Goal: Task Accomplishment & Management: Manage account settings

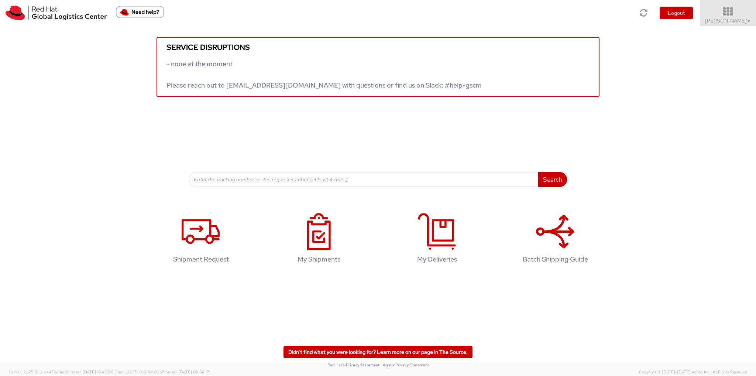
click at [734, 16] on icon at bounding box center [728, 12] width 65 height 10
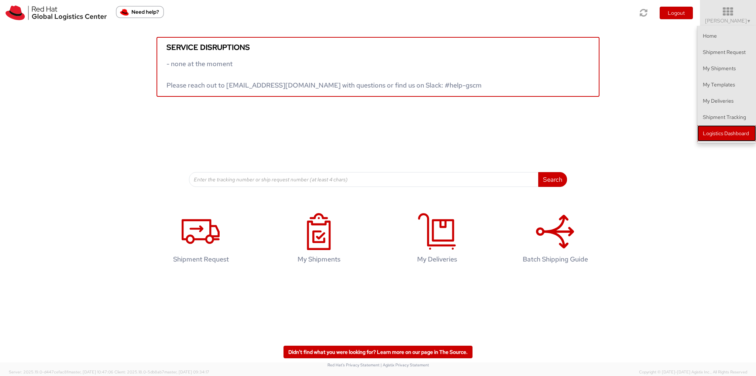
click at [723, 130] on link "Logistics Dashboard" at bounding box center [726, 133] width 59 height 16
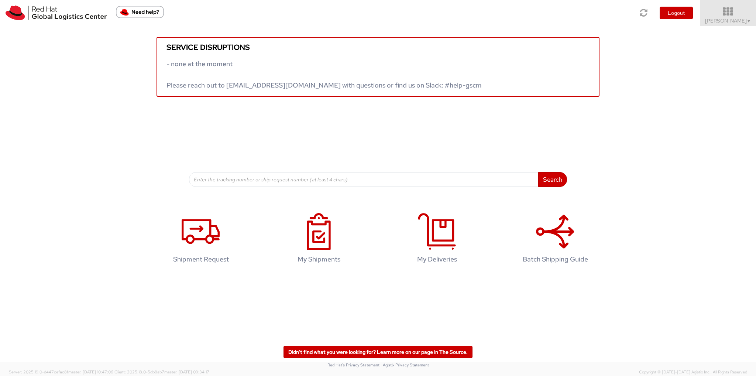
click at [743, 21] on span "Ali Cooper ▼" at bounding box center [728, 20] width 46 height 7
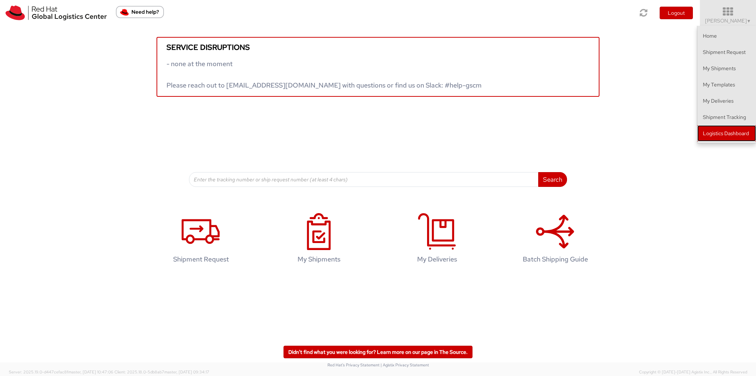
click at [710, 134] on link "Logistics Dashboard" at bounding box center [726, 133] width 59 height 16
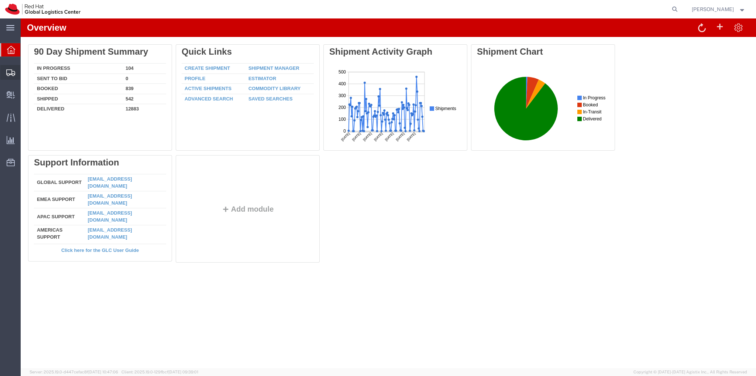
click at [0, 0] on span "Create Shipment" at bounding box center [0, 0] width 0 height 0
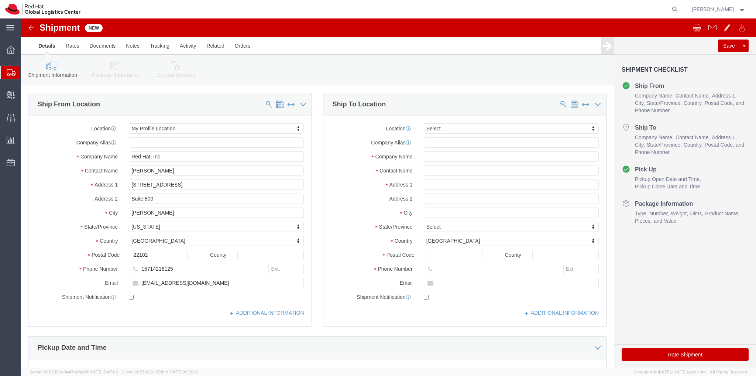
select select
click input "text"
type input "Red Hat"
click input "text"
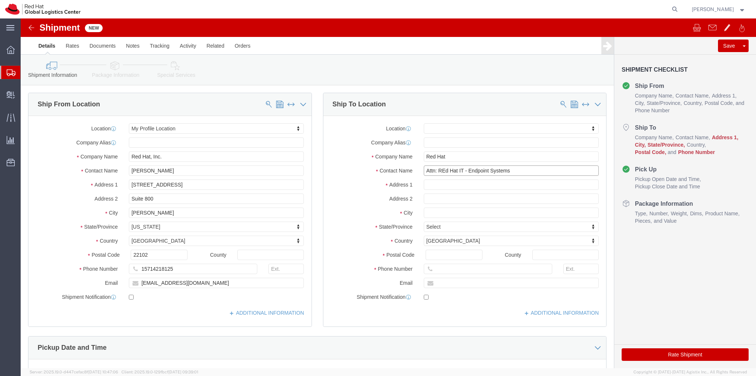
drag, startPoint x: 424, startPoint y: 149, endPoint x: 418, endPoint y: 152, distance: 6.7
click input "Attn: REd Hat IT - Endpoint Systems"
type input "Attn: Red Hat IT - Endpoint Systems"
click input "text"
click input "100 E. DAvie Street"
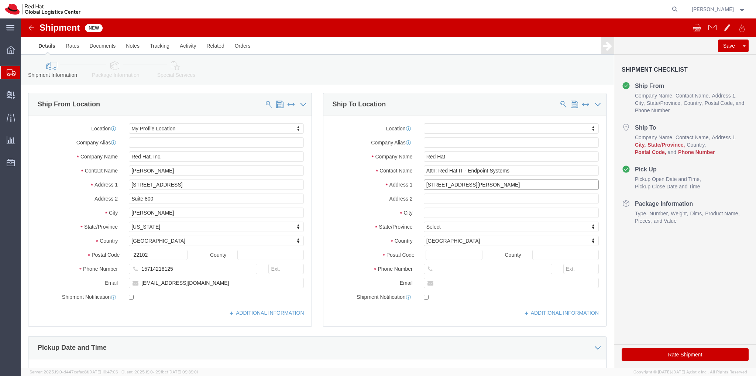
type input "100 E. Davie Street"
select select
click input "text"
type input "Raleigh"
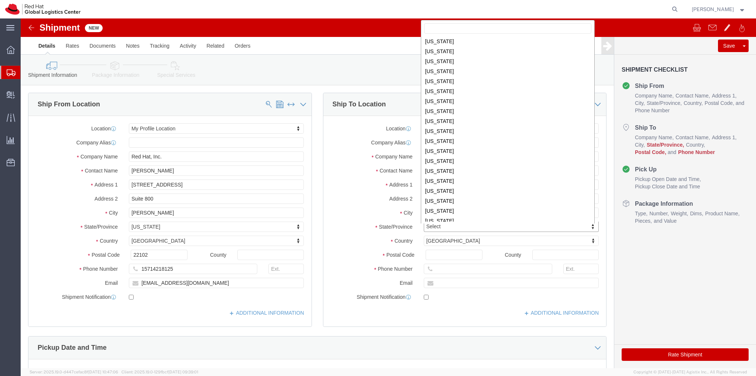
scroll to position [223, 0]
select select
select select "NC"
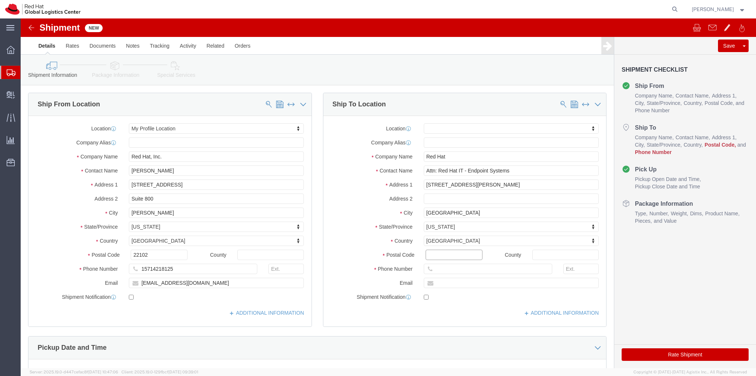
click input "Postal Code"
type input "27601"
select select
click input "text"
type input "919-754-3700"
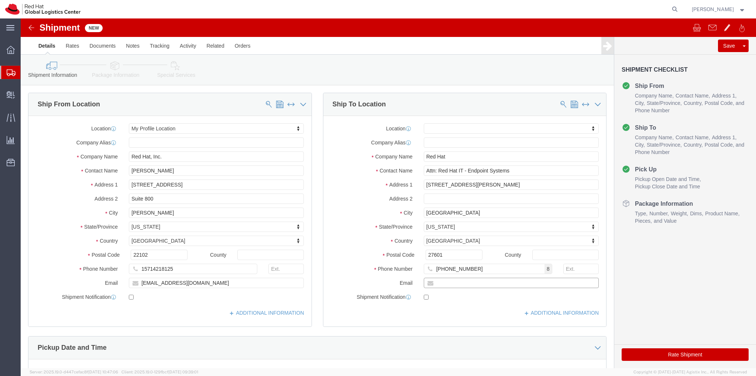
click input "text"
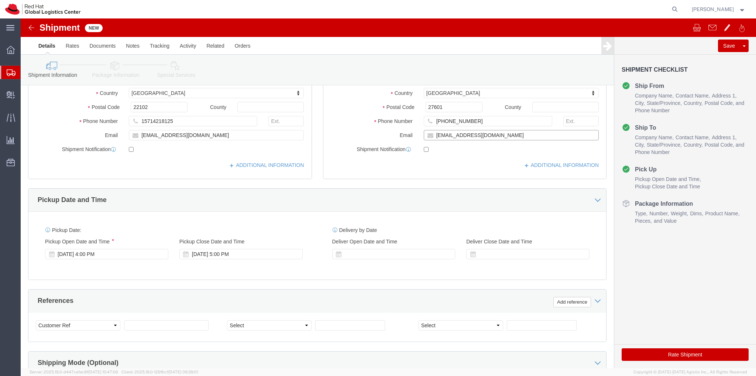
scroll to position [185, 0]
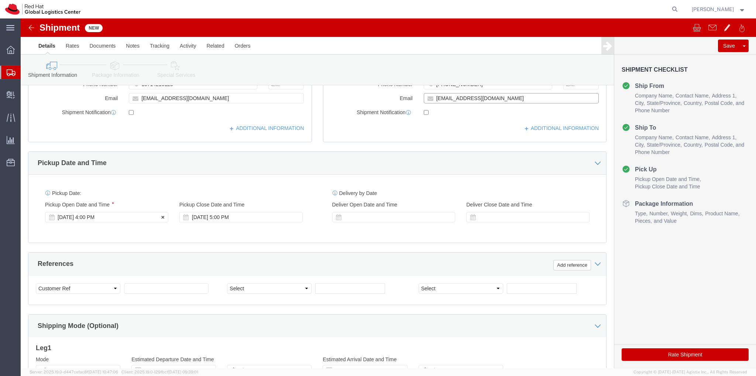
type input "laptop-return@redhat.com"
checkbox input "true"
click div "Sep 18 2025 4:00 PM"
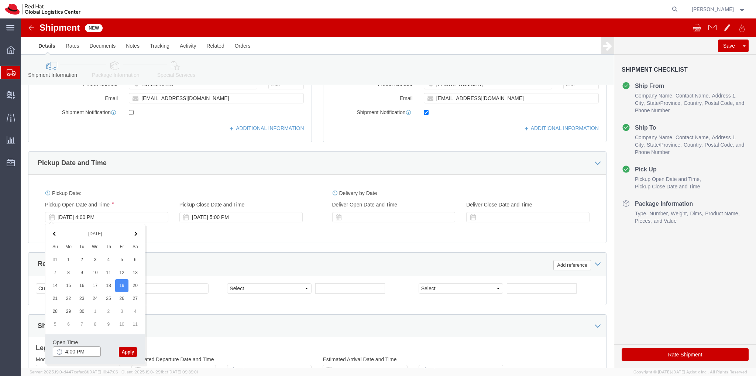
click input "4:00 PM"
type input "2:00 PM"
click button "Apply"
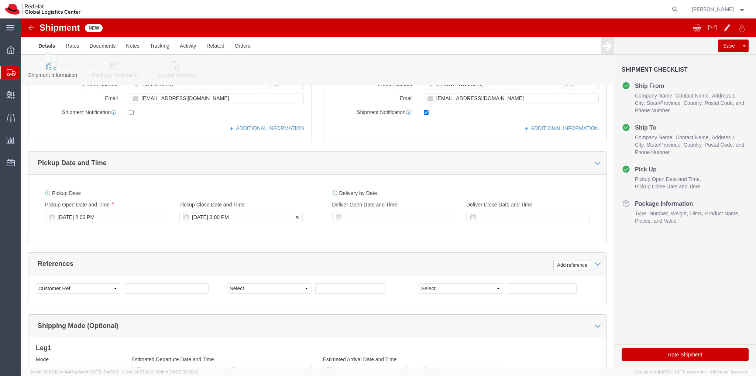
click div "Sep 19 2025 3:00 PM"
click button "Apply"
click div
click input "4:00 PM"
type input "3:00 PM"
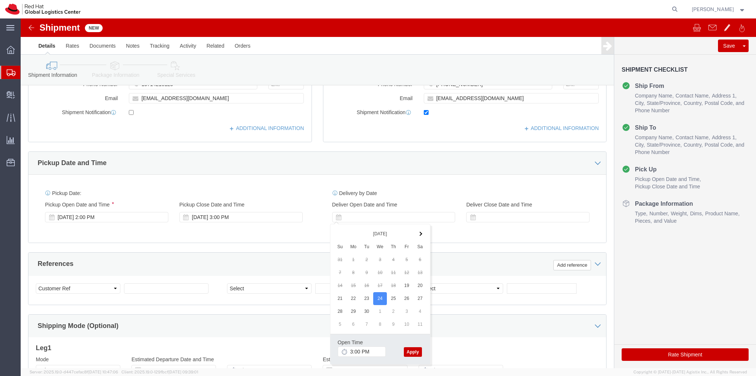
click button "Apply"
click div
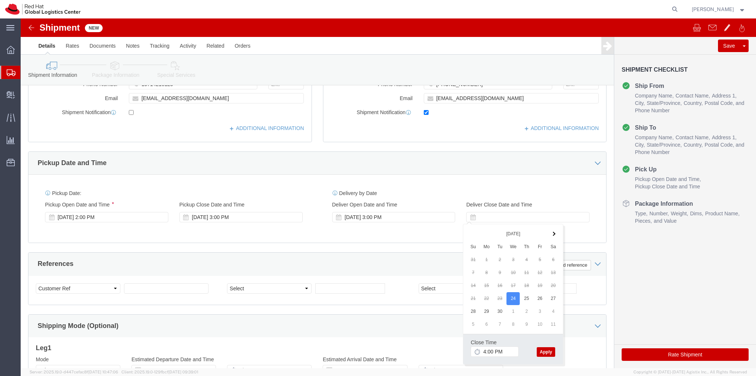
click button "Apply"
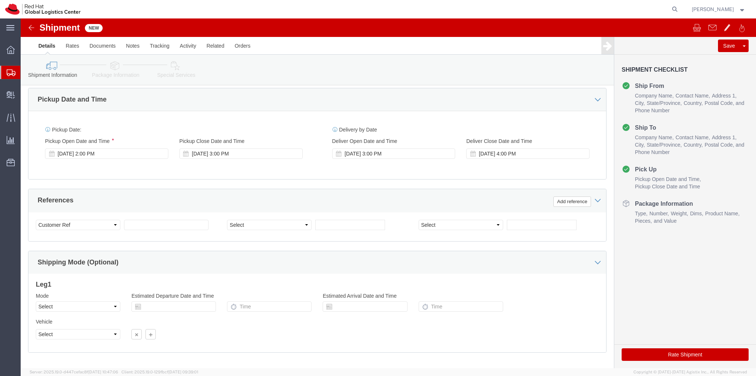
scroll to position [285, 0]
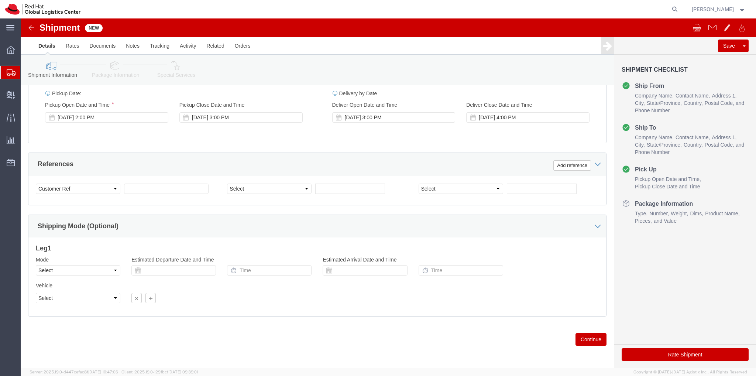
click button "Continue"
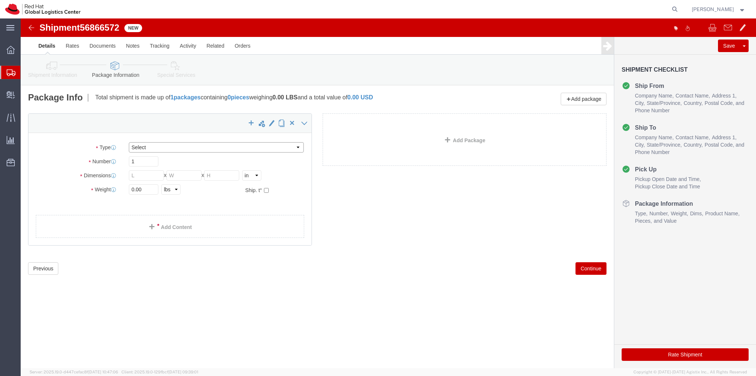
click select "Select Case(s) Crate(s) Envelope Large Box Medium Box PAK Skid(s) Small Box Sma…"
select select "YRPK"
click select "Select Case(s) Crate(s) Envelope Large Box Medium Box PAK Skid(s) Small Box Sma…"
click input "1"
type input "2"
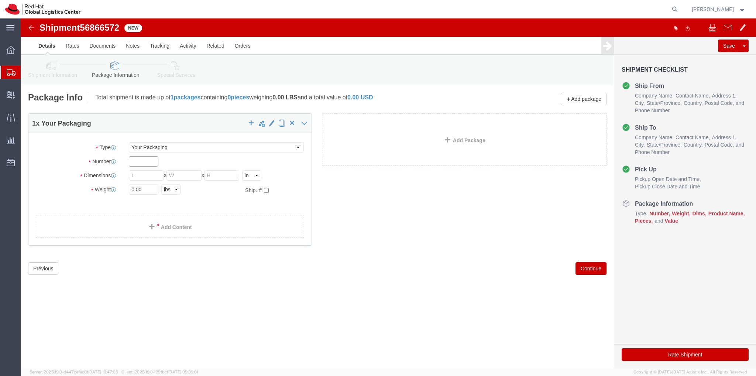
type input "1"
click input "text"
type input "22"
type input "16"
type input "8"
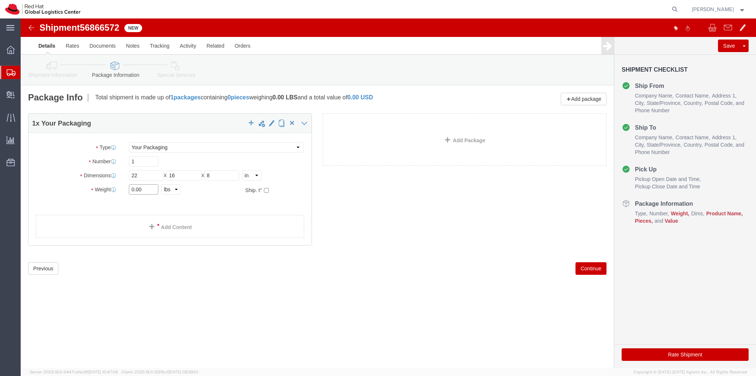
click input "0.00"
type input "0"
type input "7.0"
click link "Add Content"
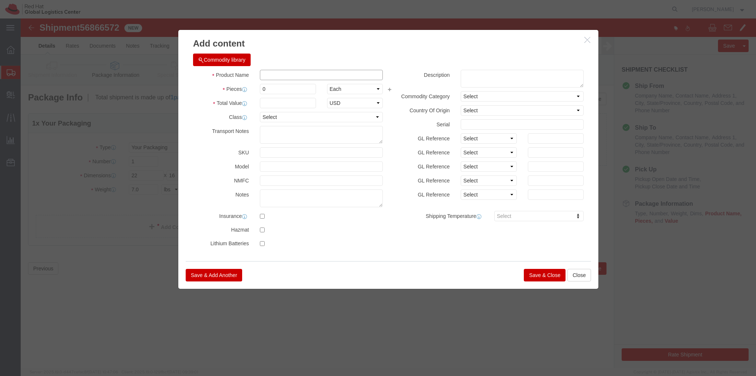
click input "text"
click button "Commodity library"
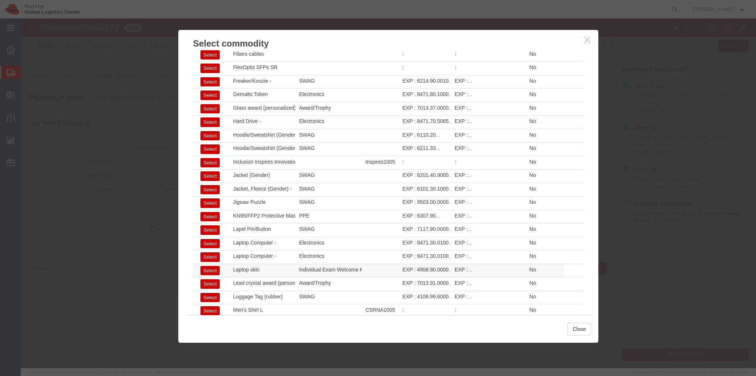
scroll to position [517, 0]
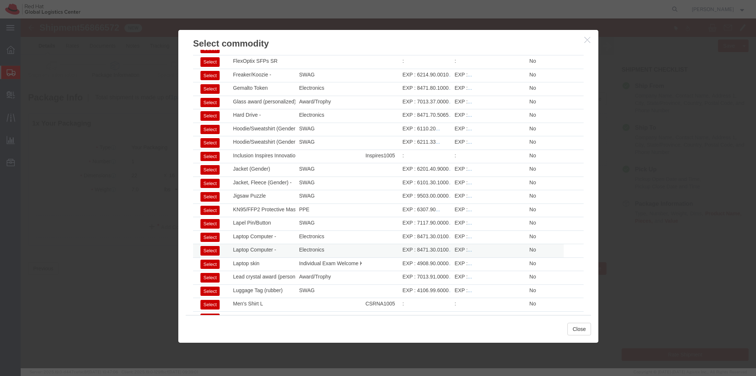
click button "Select"
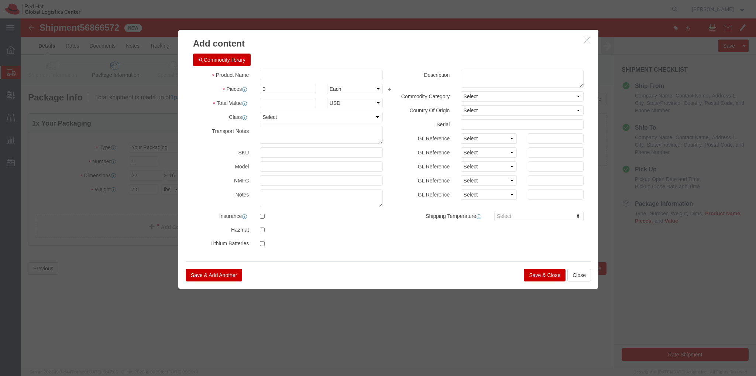
type input "Laptop Computer -"
type textarea "Portable"
click input "text"
type input "2"
click input "text"
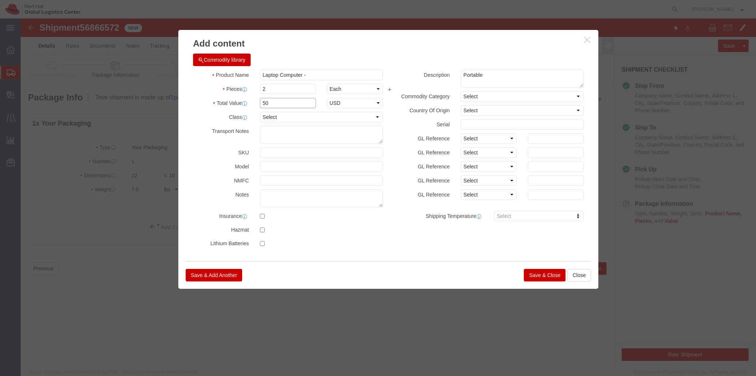
type input "5"
type input "1000.00"
click button "Save & Close"
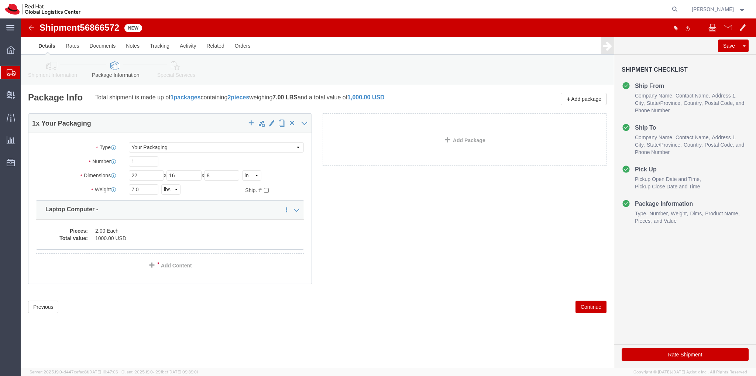
click button "Continue"
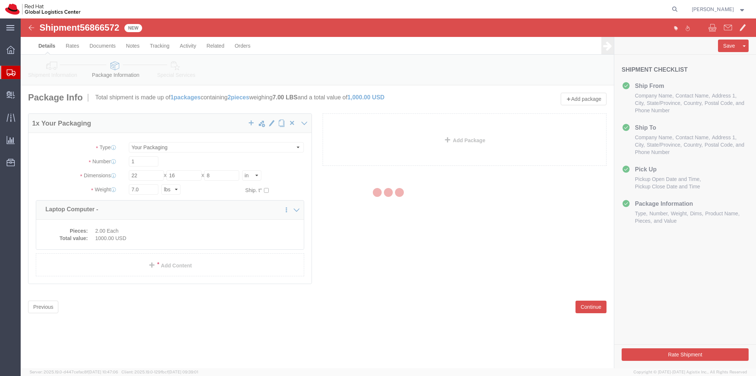
select select
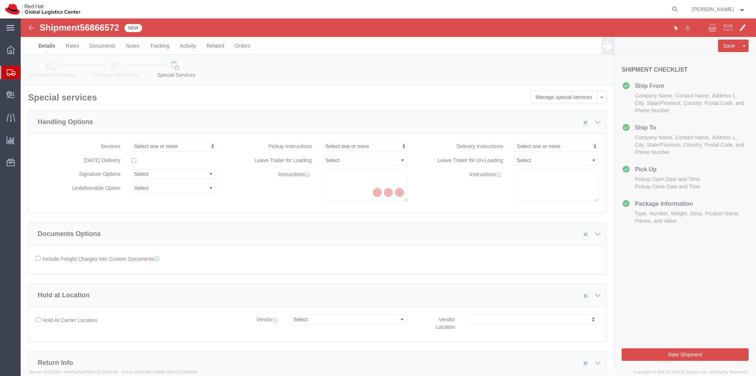
select select "COSTCENTER"
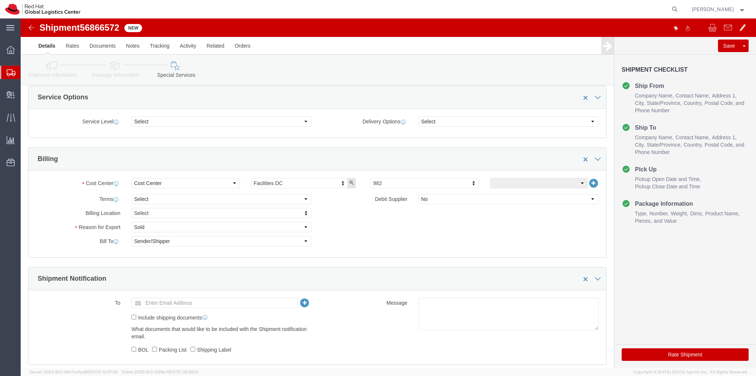
scroll to position [332, 0]
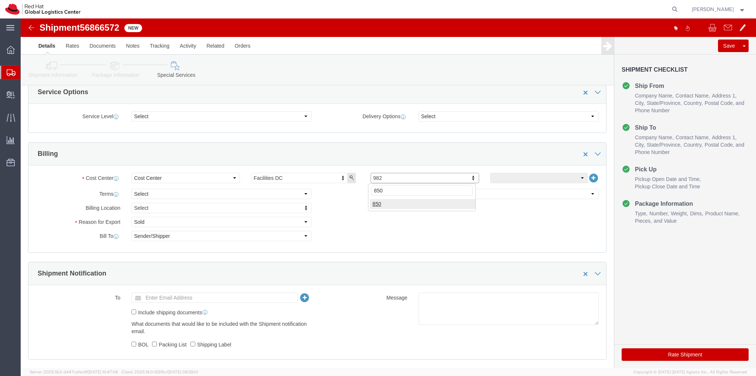
type input "850"
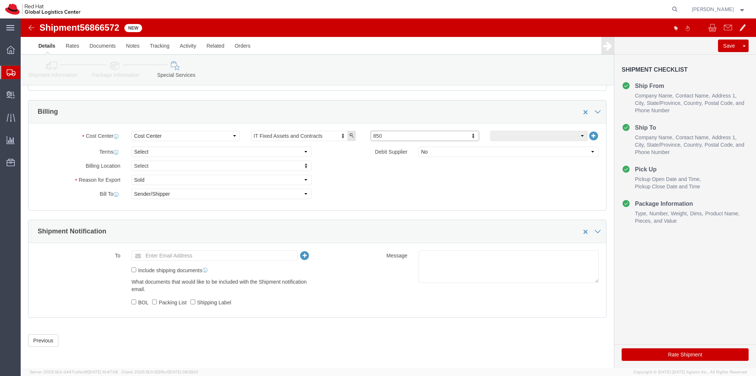
scroll to position [375, 0]
click input "text"
type input "acooper"
type input "acooper@redhat.com"
click input "Shipping Label"
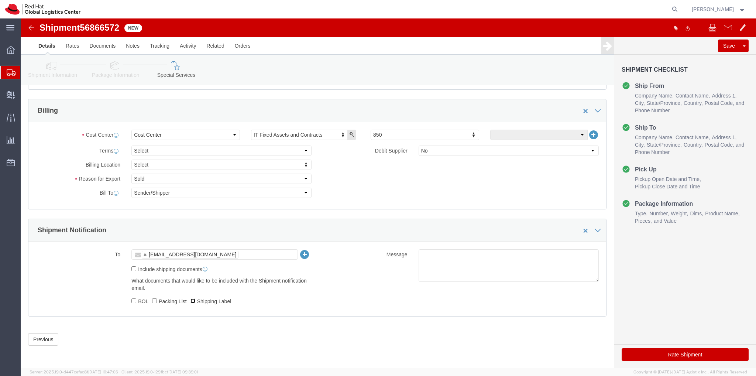
checkbox input "true"
click button "Rate Shipment"
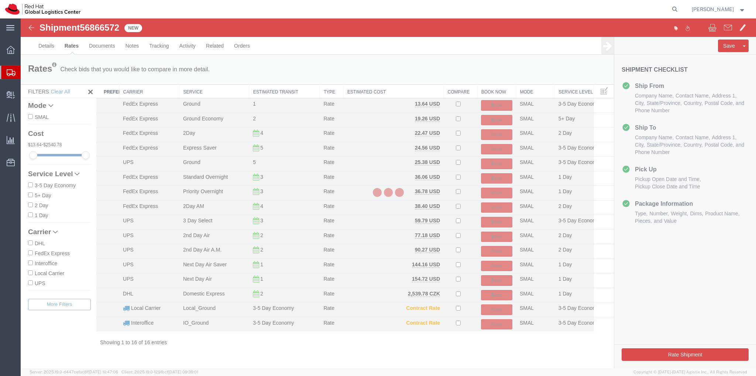
scroll to position [0, 0]
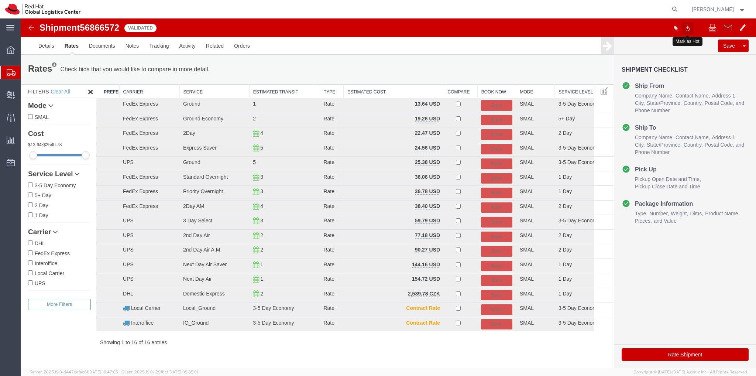
click at [687, 28] on span at bounding box center [687, 28] width 4 height 8
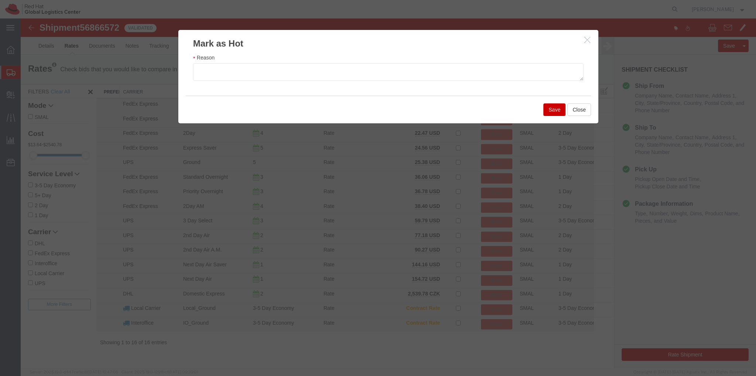
drag, startPoint x: 594, startPoint y: 132, endPoint x: 603, endPoint y: 129, distance: 9.3
click at [595, 132] on div at bounding box center [388, 192] width 735 height 349
drag, startPoint x: 590, startPoint y: 39, endPoint x: 626, endPoint y: 39, distance: 35.4
click at [590, 40] on button "button" at bounding box center [587, 39] width 9 height 9
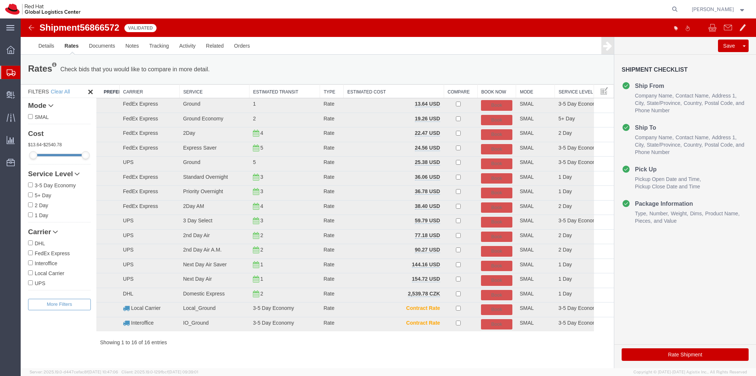
click at [744, 8] on strong "button" at bounding box center [742, 9] width 7 height 3
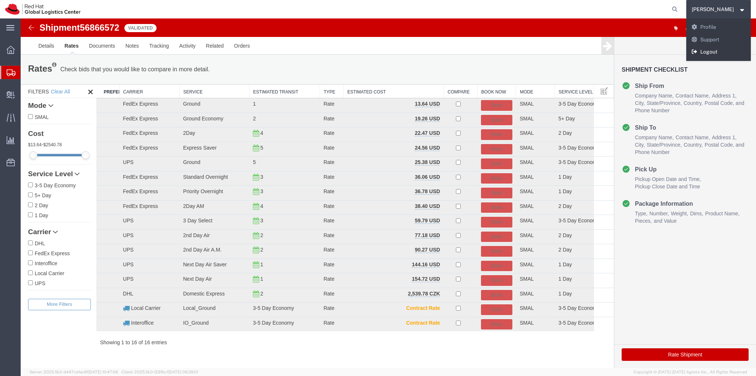
click at [721, 52] on link "Logout" at bounding box center [718, 52] width 65 height 13
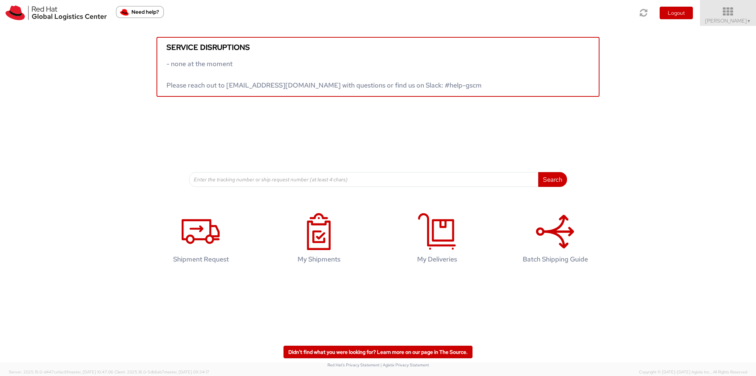
click at [738, 20] on span "[PERSON_NAME] ▼" at bounding box center [728, 20] width 46 height 7
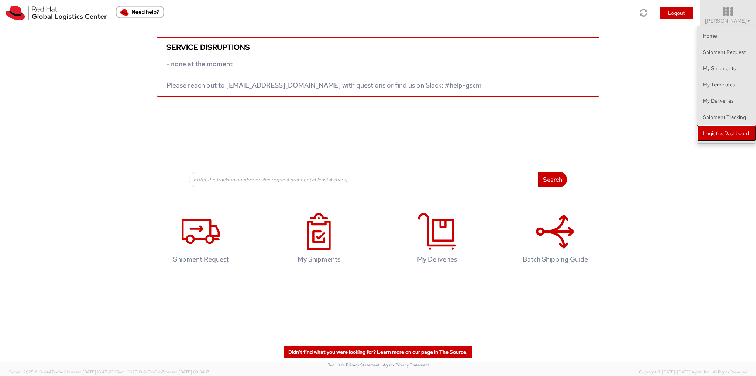
click at [725, 131] on link "Logistics Dashboard" at bounding box center [726, 133] width 59 height 16
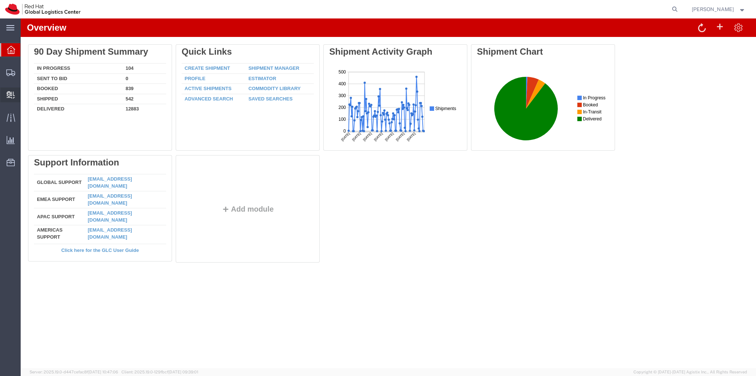
click at [0, 0] on span "Create Delivery" at bounding box center [0, 0] width 0 height 0
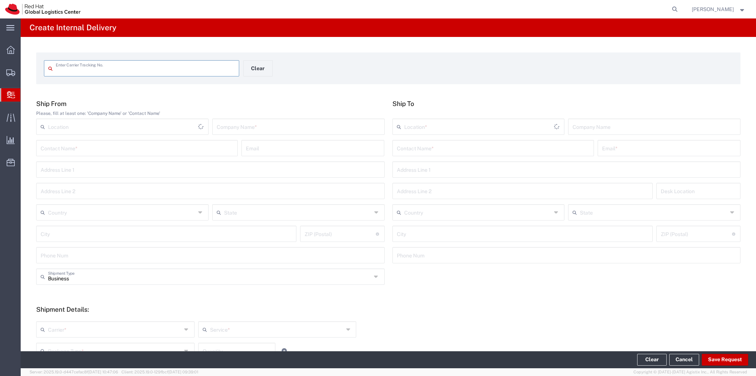
click at [158, 67] on input "text" at bounding box center [145, 67] width 179 height 13
type input "1"
type input "Z"
type input "1ZA57 623 03 3674 2932"
click at [319, 125] on input "text" at bounding box center [298, 126] width 163 height 13
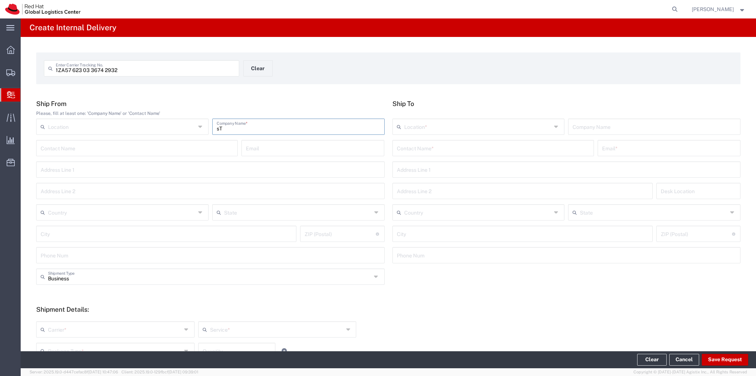
type input "s"
type input "Sticker Mule"
click at [452, 144] on input "text" at bounding box center [493, 147] width 193 height 13
type input "e"
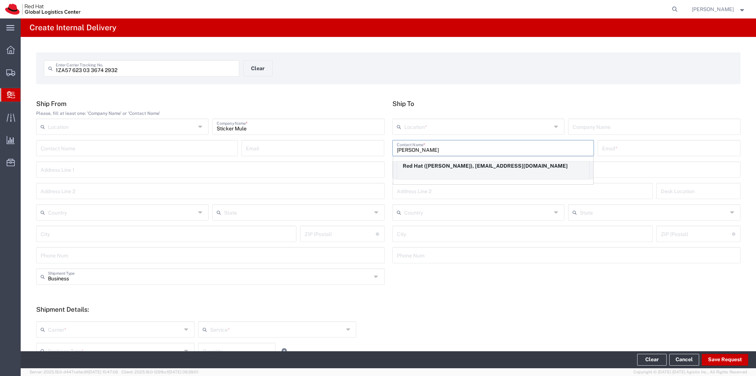
type input "Kellie Lee"
click at [450, 173] on div "Red Hat (Kellie Lee), kelllee@redhat.com" at bounding box center [493, 170] width 193 height 18
type input "Red Hat"
type input "kelllee@redhat.com"
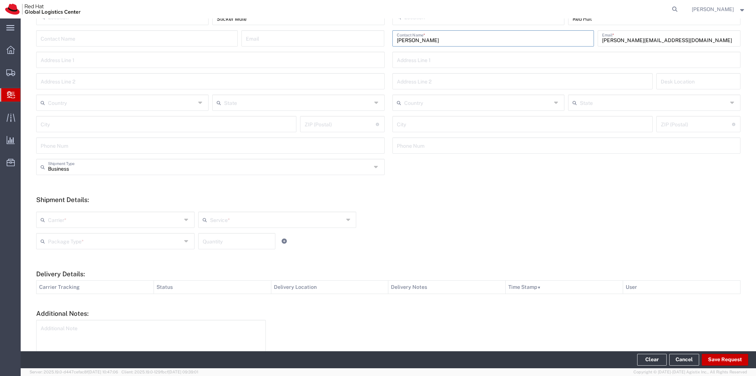
scroll to position [111, 0]
click at [173, 219] on input "text" at bounding box center [115, 217] width 134 height 13
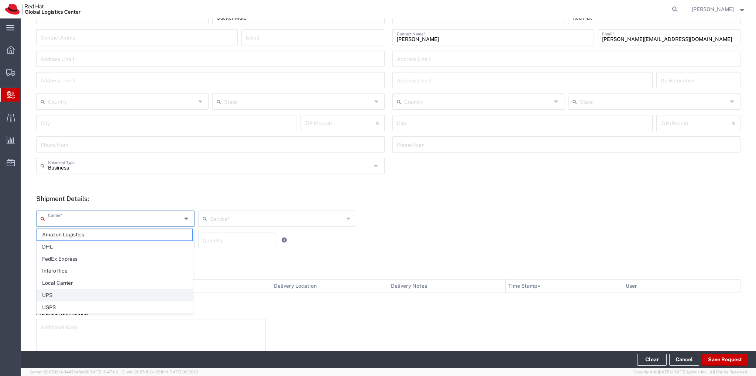
click at [60, 293] on span "UPS" at bounding box center [114, 294] width 155 height 11
type input "UPS"
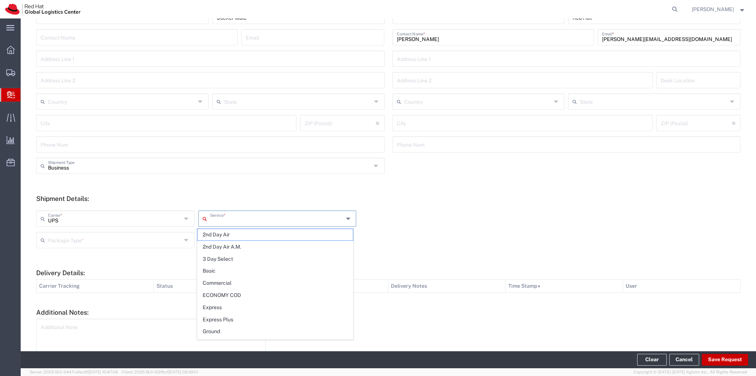
drag, startPoint x: 269, startPoint y: 217, endPoint x: 255, endPoint y: 224, distance: 15.7
click at [269, 217] on input "text" at bounding box center [277, 217] width 134 height 13
click at [224, 330] on span "Ground" at bounding box center [274, 331] width 155 height 11
type input "Ground"
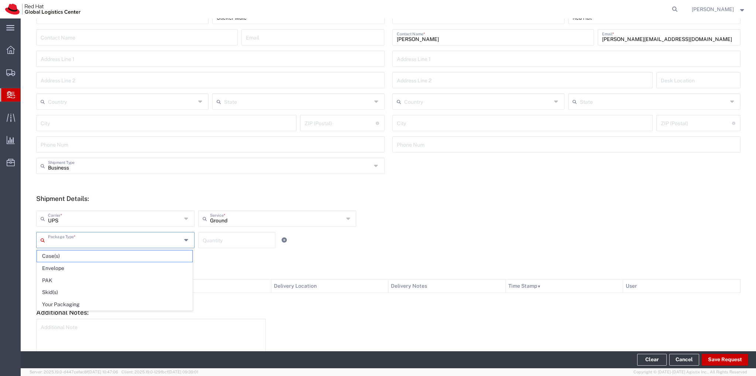
click at [148, 240] on input "text" at bounding box center [115, 239] width 134 height 13
drag, startPoint x: 83, startPoint y: 304, endPoint x: 118, endPoint y: 293, distance: 36.6
click at [89, 304] on span "Your Packaging" at bounding box center [114, 304] width 155 height 11
type input "Your Packaging"
click at [224, 237] on input "number" at bounding box center [237, 239] width 68 height 13
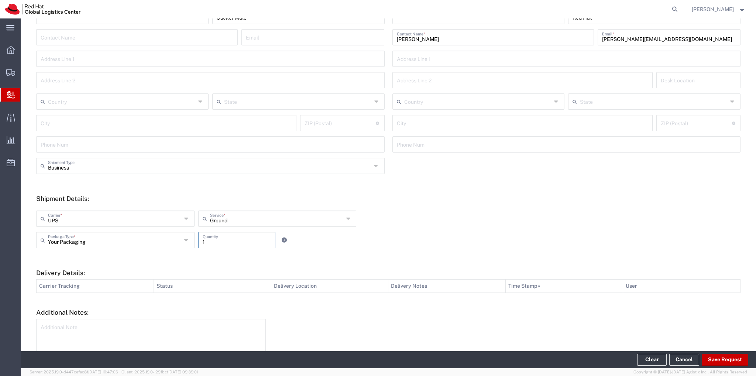
type input "1"
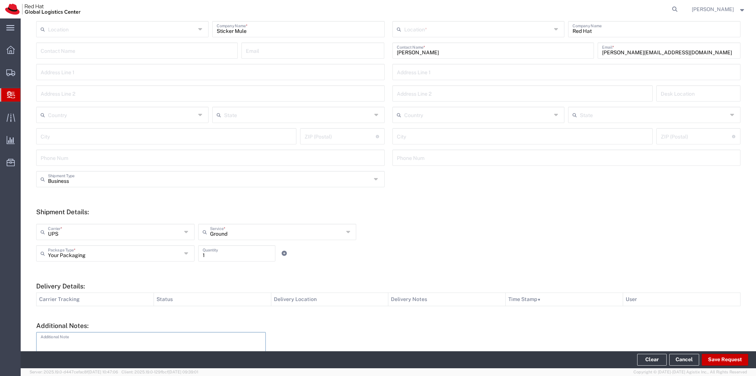
scroll to position [0, 0]
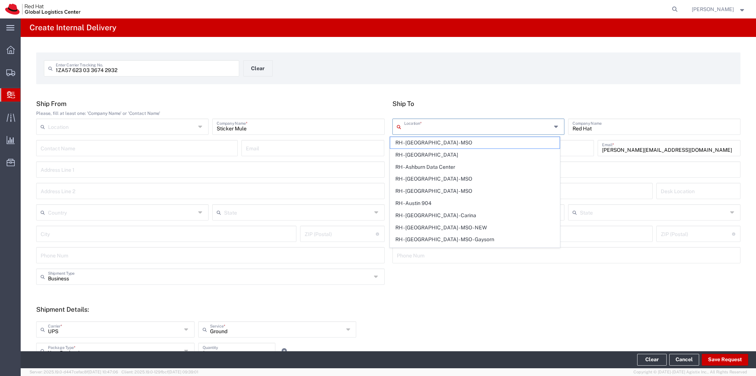
click at [452, 128] on input "text" at bounding box center [478, 126] width 148 height 13
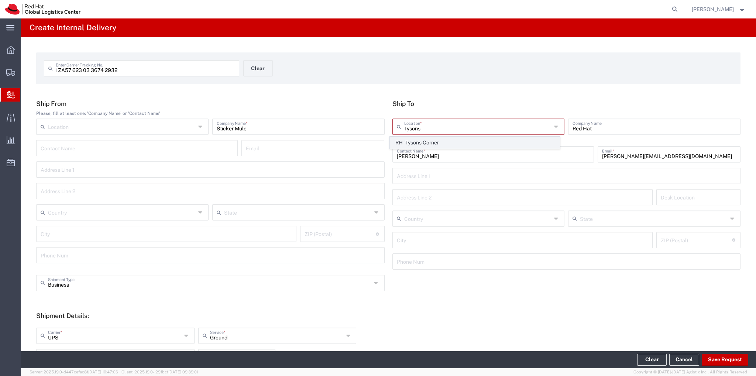
click at [432, 139] on span "RH - Tysons Corner" at bounding box center [474, 142] width 169 height 11
type input "RH - Tysons Corner"
type input "Red Hat, Inc."
type input "[STREET_ADDRESS]"
type input "Suite 800"
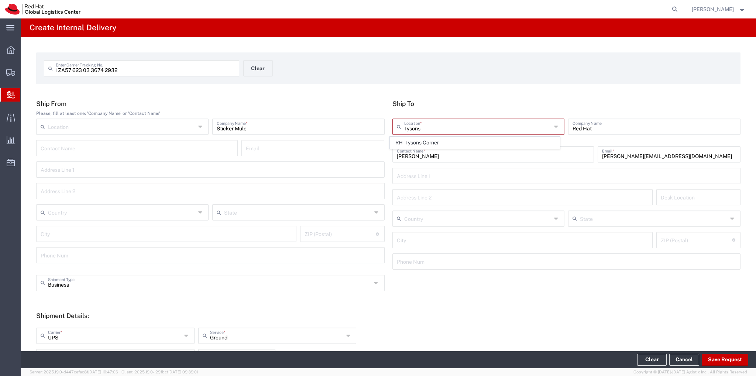
type input "[GEOGRAPHIC_DATA]"
type input "[PERSON_NAME]"
type input "22102"
type input "[PHONE_NUMBER]"
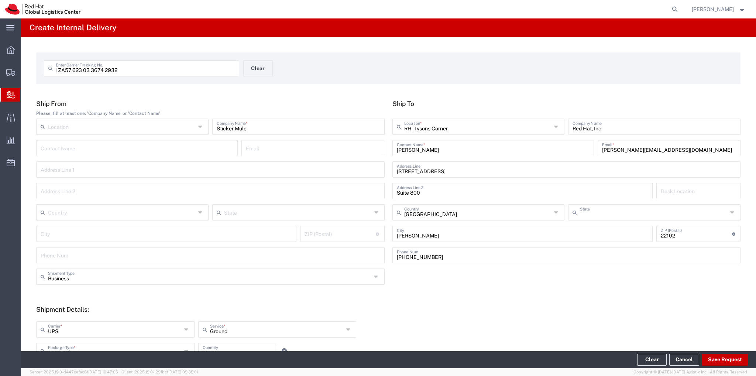
type input "[US_STATE]"
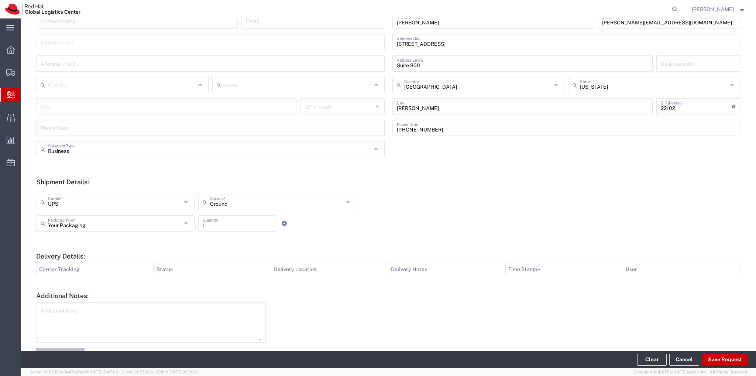
scroll to position [115, 0]
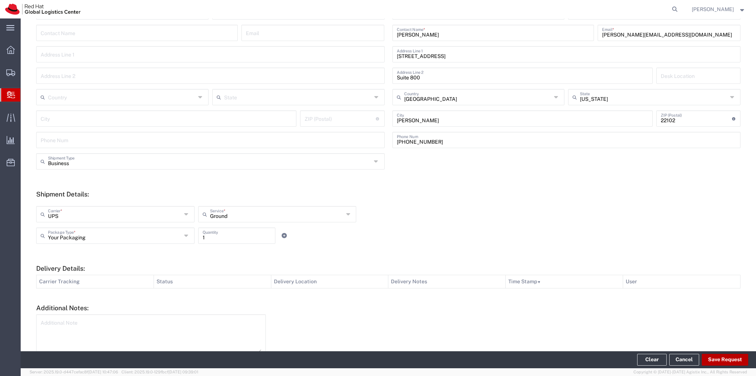
click at [714, 358] on button "Save Request" at bounding box center [725, 360] width 47 height 12
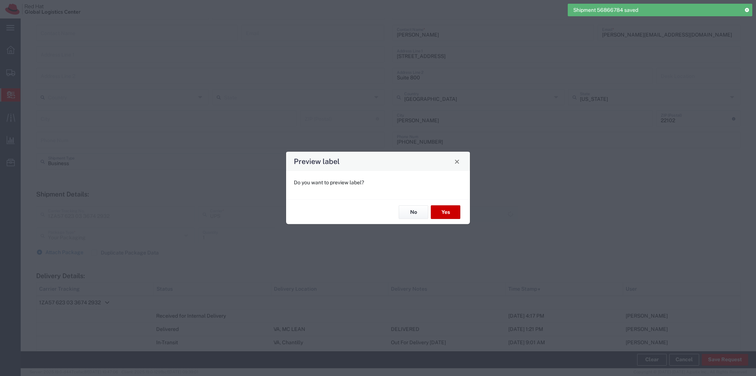
type input "Ground"
click at [411, 209] on button "No" at bounding box center [414, 212] width 30 height 14
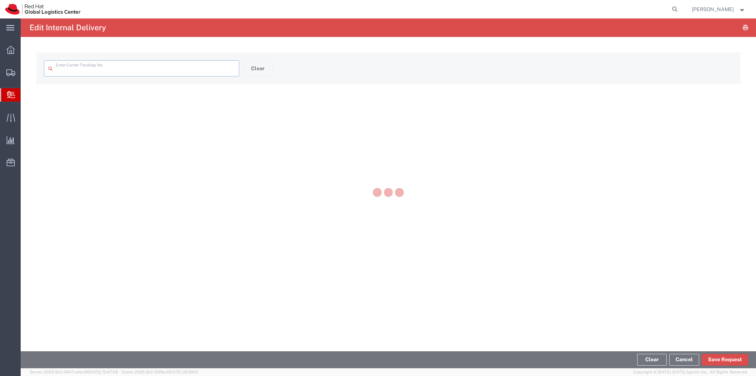
type input "1ZA57 623 03 3674 2932"
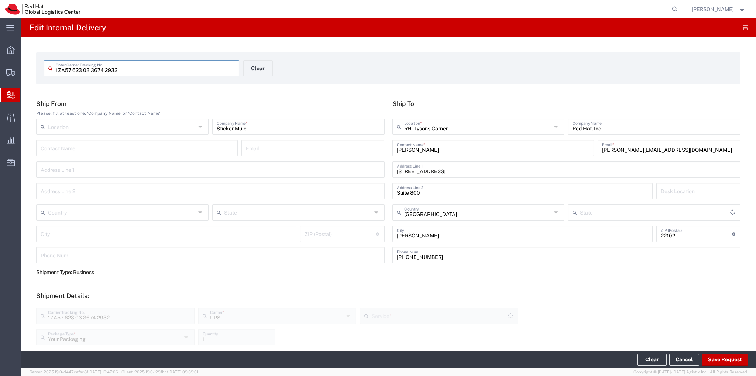
type input "[US_STATE]"
type input "Ground"
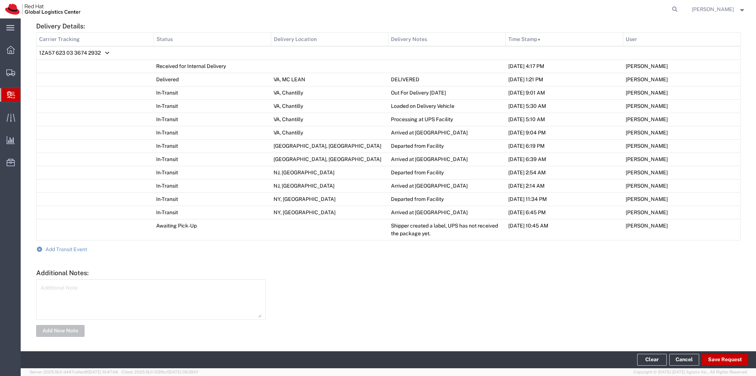
scroll to position [351, 0]
click at [58, 248] on span "Add Transit Event" at bounding box center [66, 249] width 42 height 6
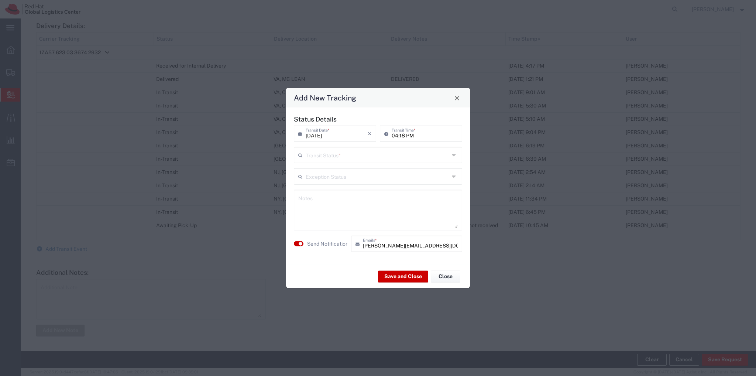
click at [368, 152] on input "text" at bounding box center [378, 154] width 144 height 13
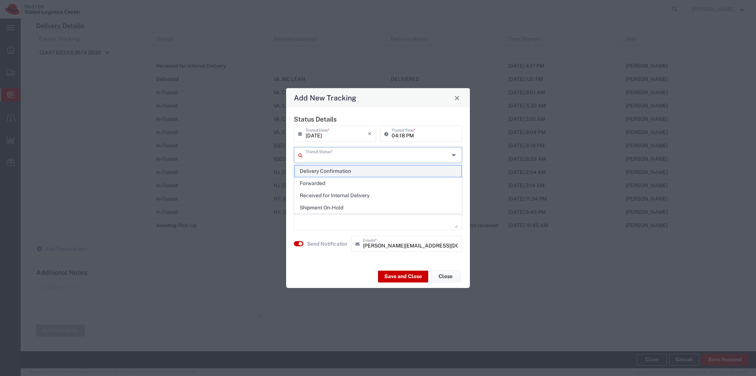
click at [345, 173] on span "Delivery Confirmation" at bounding box center [378, 170] width 167 height 11
type input "Delivery Confirmation"
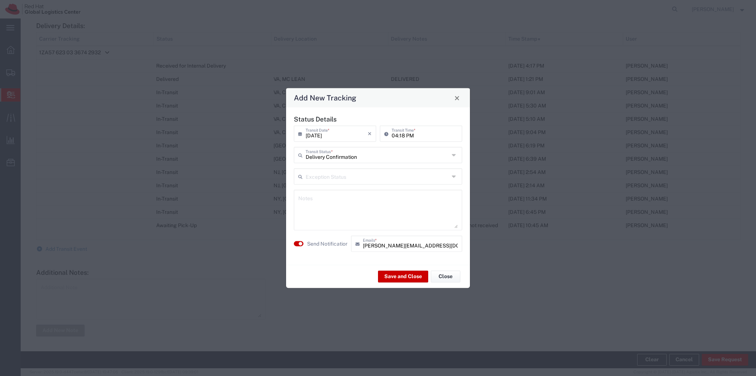
click at [335, 206] on textarea at bounding box center [377, 210] width 159 height 36
type textarea "Delivered and located on the 7th floor storage"
click at [410, 276] on button "Save and Close" at bounding box center [403, 276] width 50 height 12
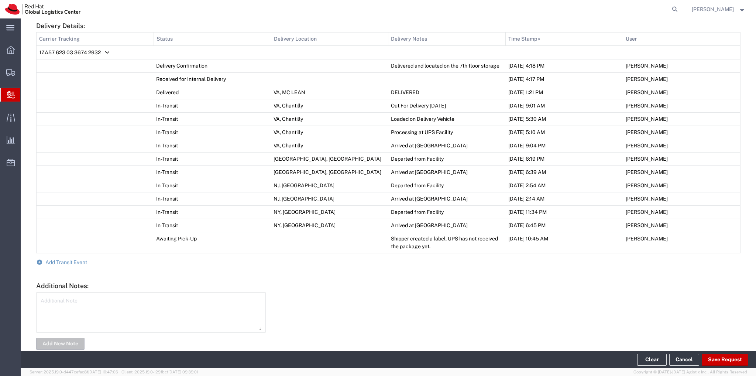
click at [0, 0] on span "Create Delivery" at bounding box center [0, 0] width 0 height 0
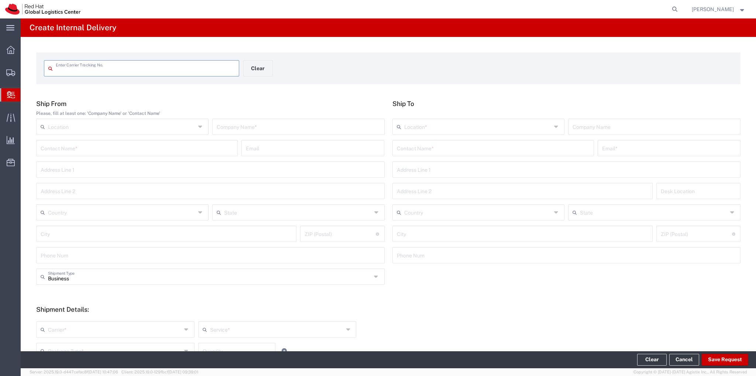
click at [98, 67] on input "text" at bounding box center [145, 67] width 179 height 13
type input "3931 1885 05"
click at [241, 126] on input "text" at bounding box center [298, 126] width 163 height 13
type input "WWT"
click at [160, 152] on input "text" at bounding box center [137, 147] width 193 height 13
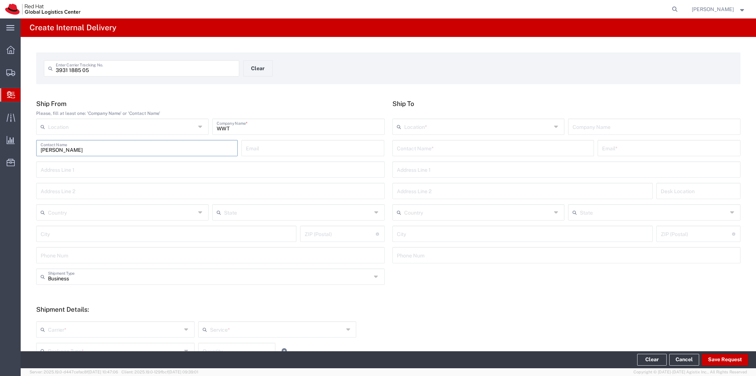
type input "Matt Mayer"
click at [470, 154] on input "text" at bounding box center [493, 147] width 193 height 13
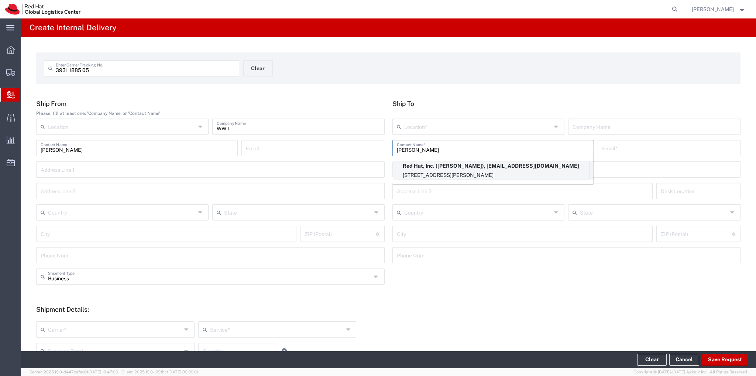
type input "Sarah Bol"
click at [437, 177] on p "1600 International Drive, Suite 800, FLEX, MCLEAN, VA, 22102, US" at bounding box center [493, 175] width 192 height 9
type input "RH - Tysons Corner"
type input "Red Hat, Inc."
type input "Sarah Boltz"
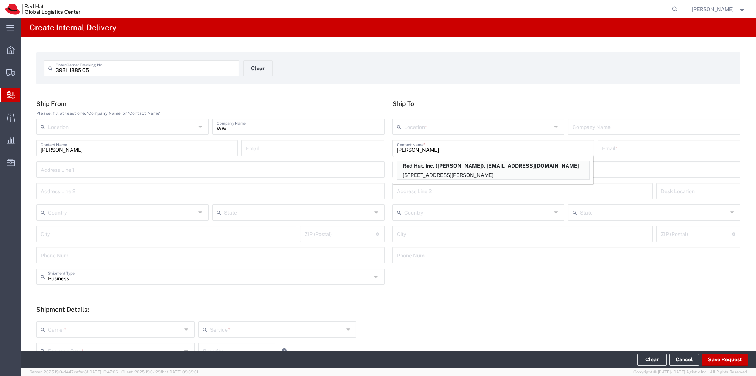
type input "sboltz@redhat.com"
type input "[STREET_ADDRESS]"
type input "Suite 800"
type input "FLEX"
type input "[GEOGRAPHIC_DATA]"
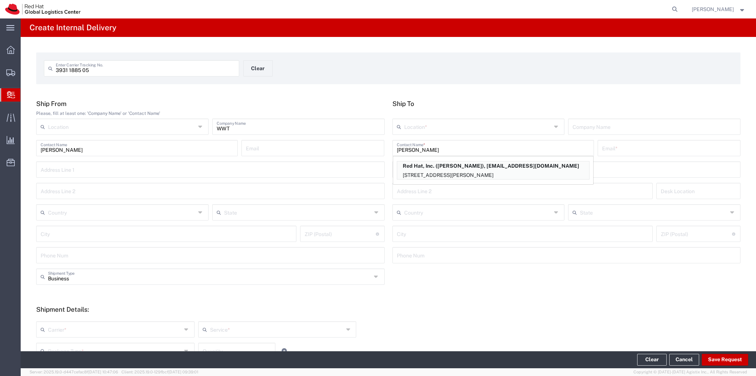
type input "[PERSON_NAME]"
type input "22102"
type input "[US_STATE]"
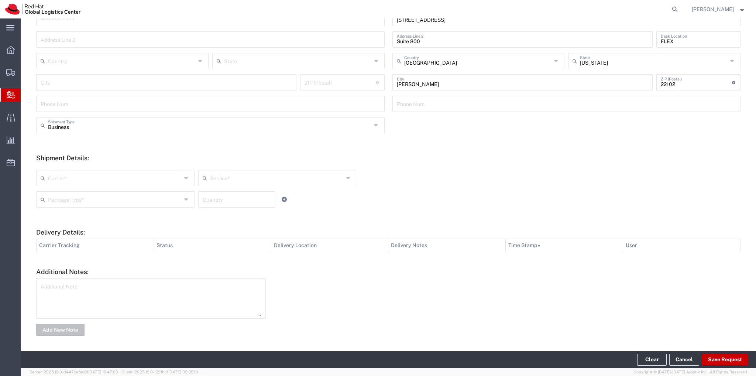
scroll to position [152, 0]
click at [186, 178] on icon at bounding box center [187, 177] width 6 height 12
click at [87, 213] on span "FedEx Express" at bounding box center [114, 217] width 155 height 11
type input "FedEx Express"
drag, startPoint x: 227, startPoint y: 171, endPoint x: 219, endPoint y: 186, distance: 16.8
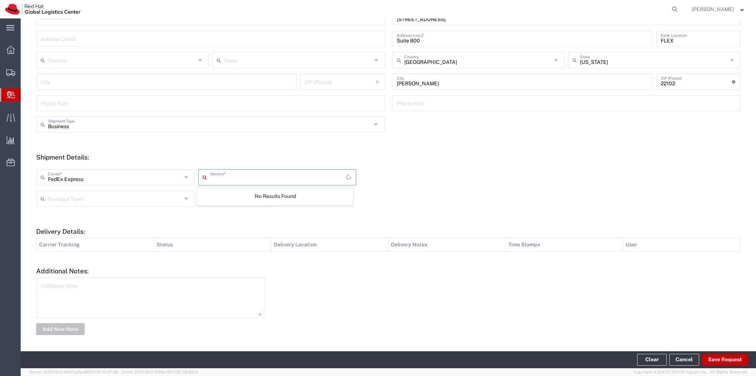
click at [226, 172] on input "text" at bounding box center [278, 176] width 136 height 13
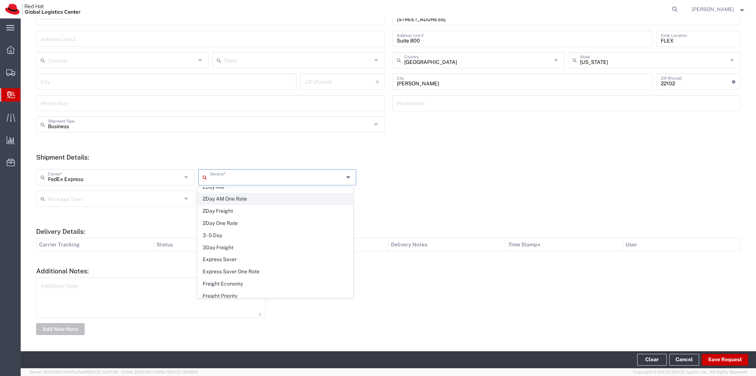
scroll to position [111, 0]
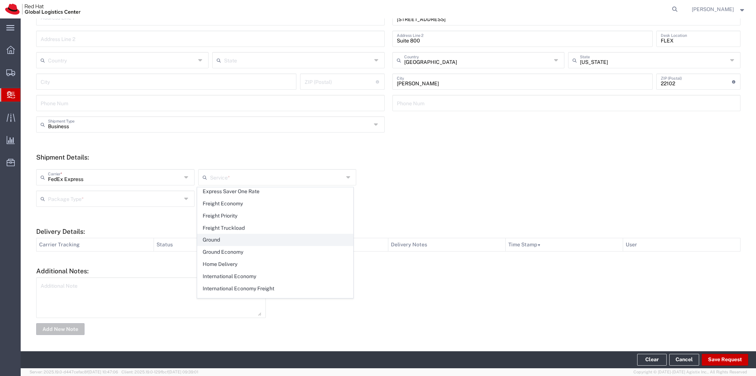
click at [215, 240] on span "Ground" at bounding box center [274, 239] width 155 height 11
type input "Ground"
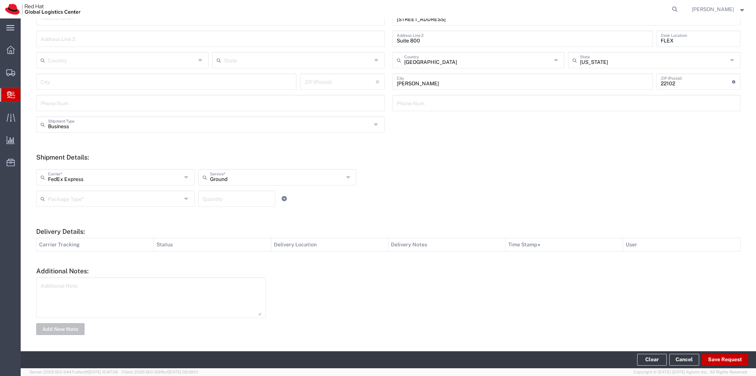
click at [155, 199] on input "text" at bounding box center [115, 198] width 134 height 13
drag, startPoint x: 85, startPoint y: 263, endPoint x: 88, endPoint y: 262, distance: 3.8
click at [85, 263] on span "Your Packaging" at bounding box center [114, 262] width 155 height 11
type input "Your Packaging"
click at [232, 202] on input "number" at bounding box center [237, 198] width 68 height 13
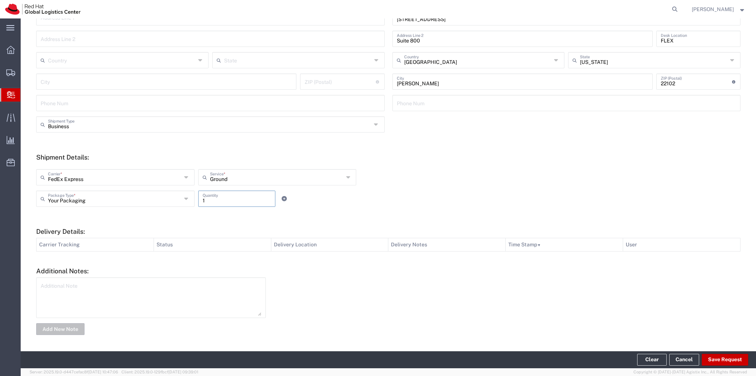
type input "1"
click at [724, 358] on button "Save Request" at bounding box center [725, 360] width 47 height 12
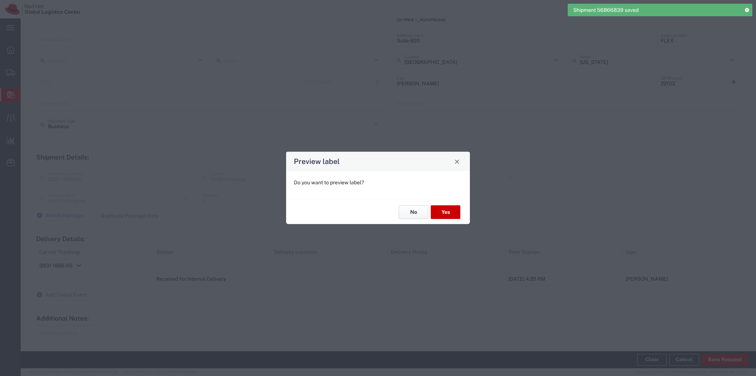
click at [407, 214] on button "No" at bounding box center [414, 212] width 30 height 14
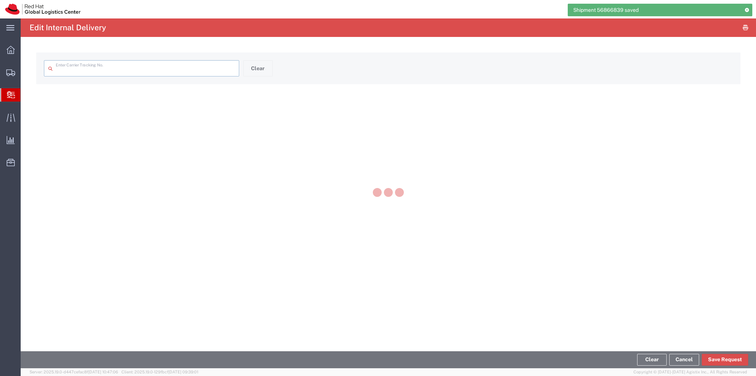
type input "3931 1885 05"
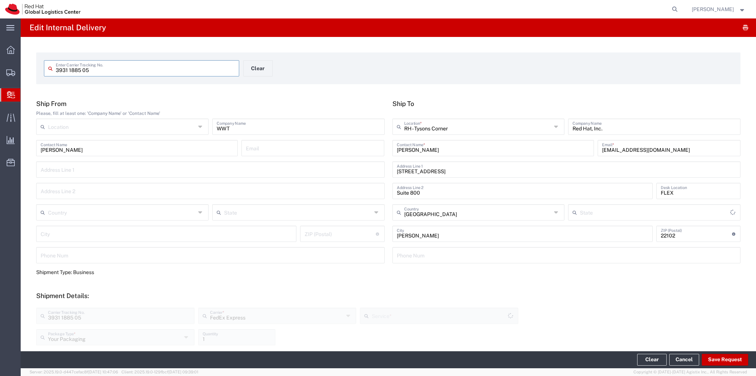
type input "[US_STATE]"
type input "Ground"
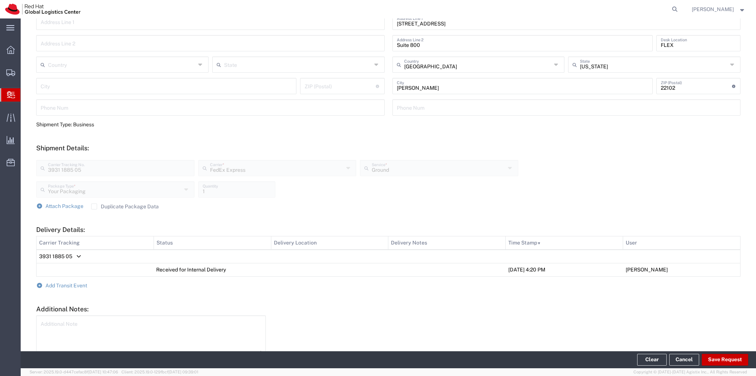
scroll to position [185, 0]
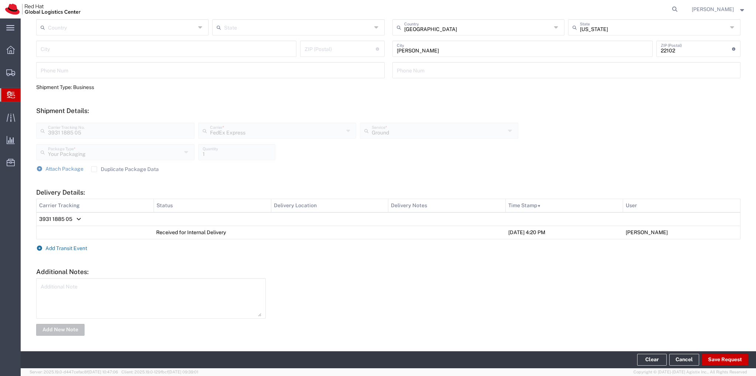
click at [80, 249] on span "Add Transit Event" at bounding box center [66, 248] width 42 height 6
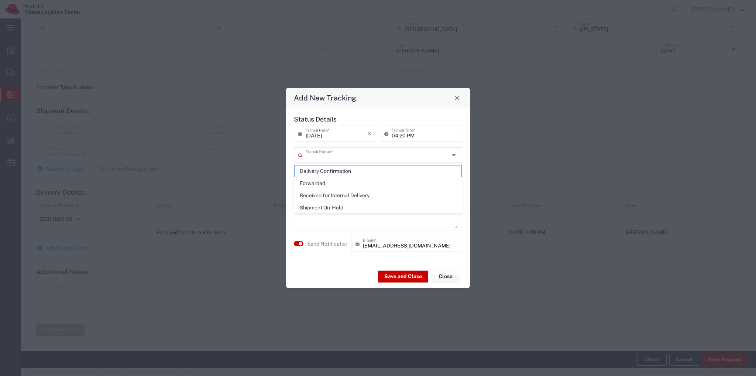
click at [366, 157] on input "text" at bounding box center [378, 154] width 144 height 13
click at [340, 170] on span "Delivery Confirmation" at bounding box center [378, 170] width 167 height 11
type input "Delivery Confirmation"
click at [333, 210] on textarea at bounding box center [377, 210] width 159 height 36
type textarea "Delivered and located in the marketing room"
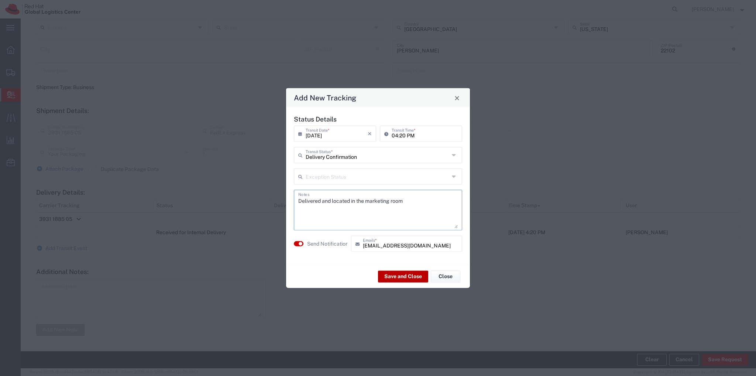
click at [404, 276] on button "Save and Close" at bounding box center [403, 276] width 50 height 12
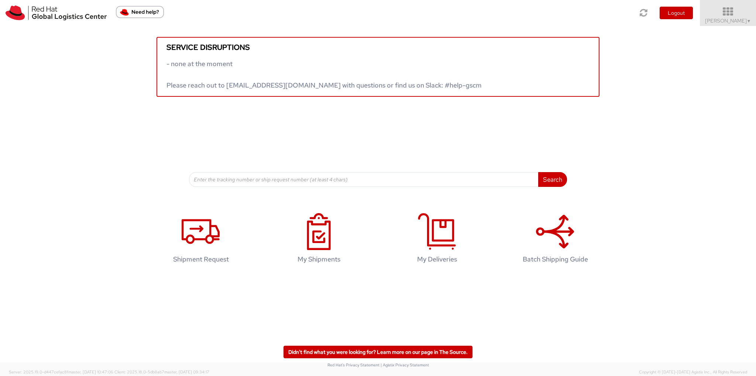
click at [725, 23] on span "[PERSON_NAME] ▼" at bounding box center [728, 20] width 46 height 7
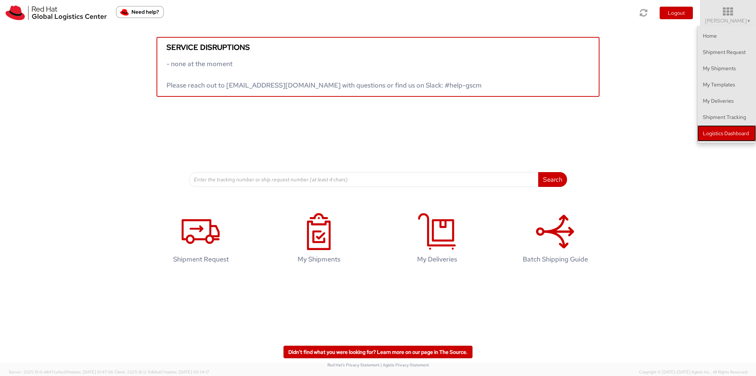
click at [711, 133] on link "Logistics Dashboard" at bounding box center [726, 133] width 59 height 16
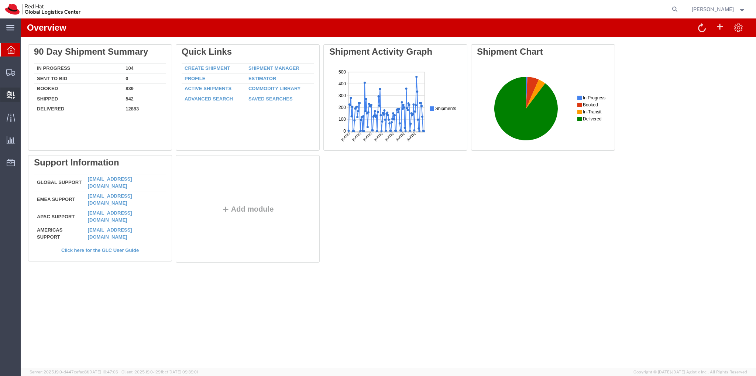
click at [0, 0] on span "Create Delivery" at bounding box center [0, 0] width 0 height 0
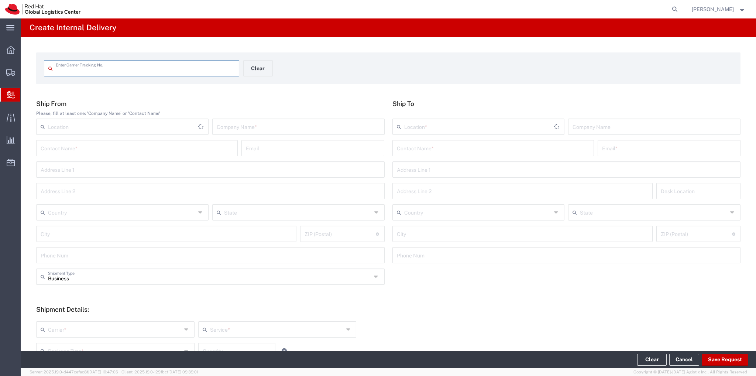
click at [133, 66] on input "text" at bounding box center [145, 67] width 179 height 13
type input "3933 0978 0692"
click at [285, 126] on input "text" at bounding box center [298, 126] width 163 height 13
type input "Red Hat"
click at [464, 148] on input "text" at bounding box center [493, 147] width 193 height 13
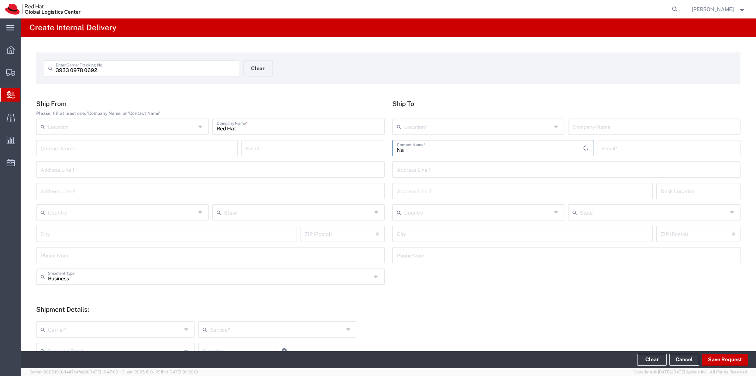
type input "N"
type input "H"
type input "Nacari Heron"
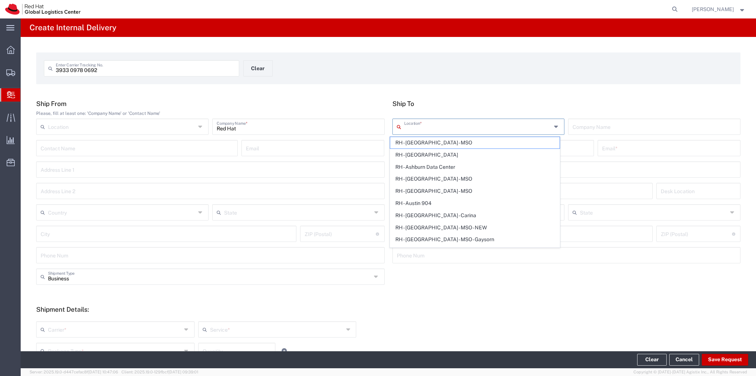
click at [492, 129] on input "text" at bounding box center [478, 126] width 148 height 13
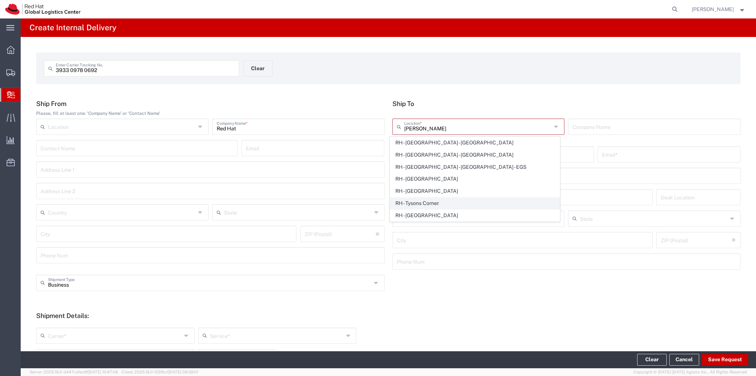
click at [433, 204] on span "RH - Tysons Corner" at bounding box center [474, 202] width 169 height 11
type input "RH - Tysons Corner"
type input "Red Hat, Inc."
type input "[STREET_ADDRESS]"
type input "Suite 800"
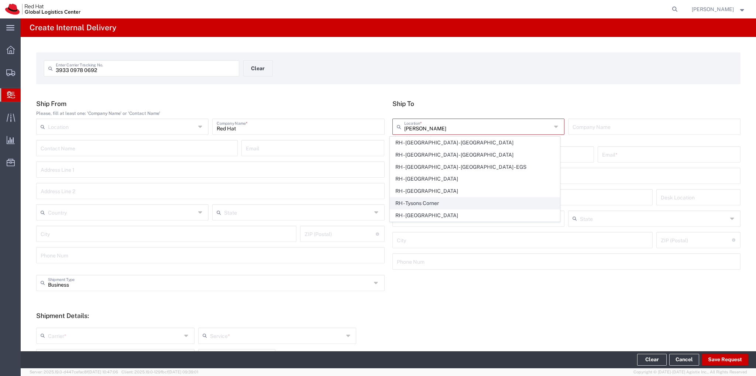
type input "[GEOGRAPHIC_DATA]"
type input "[PERSON_NAME]"
type input "22102"
type input "[PHONE_NUMBER]"
type input "[US_STATE]"
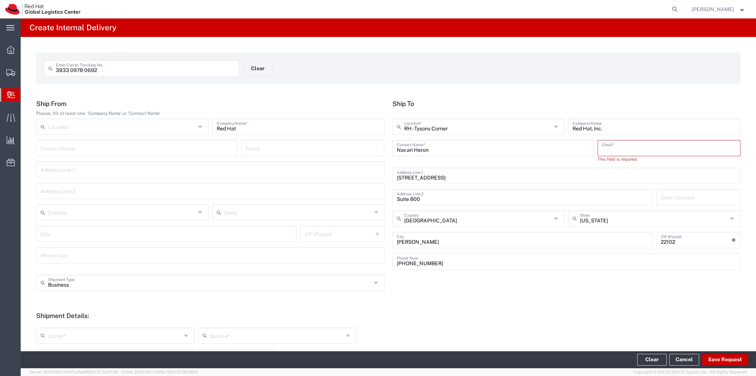
click at [617, 149] on input "text" at bounding box center [669, 147] width 134 height 13
paste input "[EMAIL_ADDRESS][DOMAIN_NAME]"
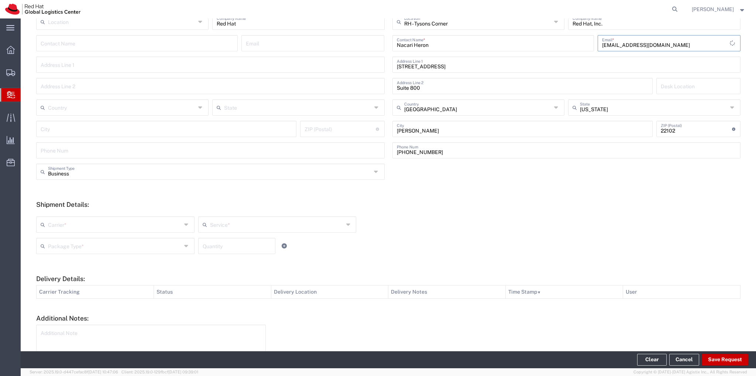
scroll to position [111, 0]
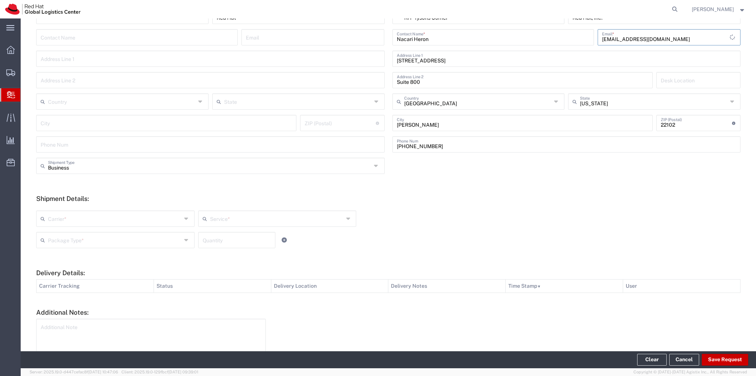
type input "[EMAIL_ADDRESS][DOMAIN_NAME]"
drag, startPoint x: 187, startPoint y: 221, endPoint x: 170, endPoint y: 222, distance: 17.0
click at [186, 221] on icon at bounding box center [187, 219] width 6 height 12
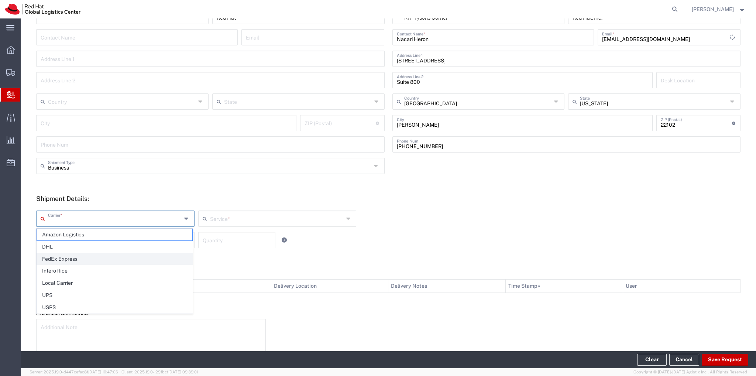
click at [48, 258] on span "FedEx Express" at bounding box center [114, 258] width 155 height 11
type input "FedEx Express"
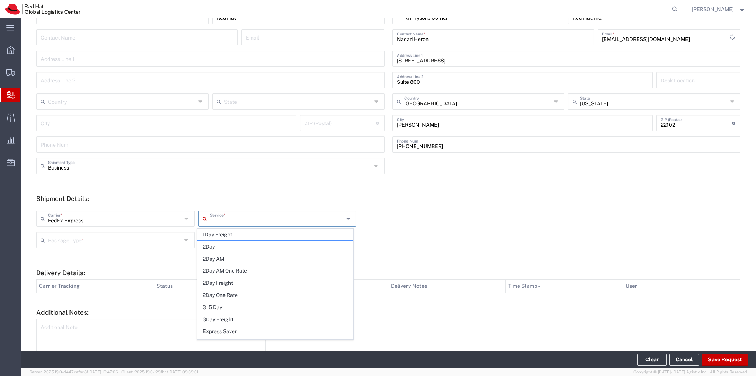
click at [286, 221] on input "text" at bounding box center [277, 217] width 134 height 13
click at [217, 247] on span "2Day" at bounding box center [274, 246] width 155 height 11
type input "2Day"
click at [128, 241] on input "text" at bounding box center [115, 239] width 134 height 13
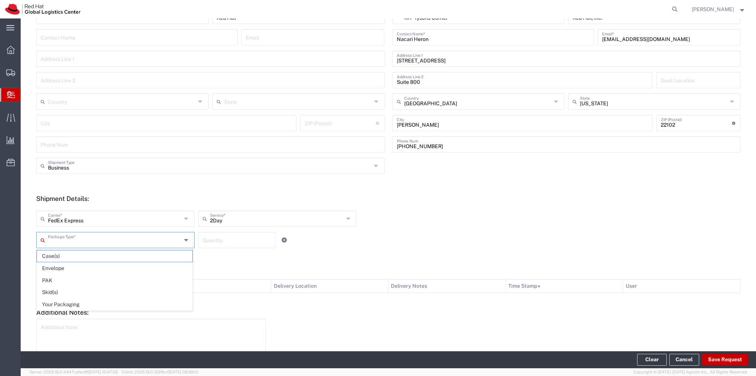
click at [104, 303] on span "Your Packaging" at bounding box center [114, 304] width 155 height 11
type input "Your Packaging"
click at [229, 242] on input "number" at bounding box center [237, 239] width 68 height 13
type input "1"
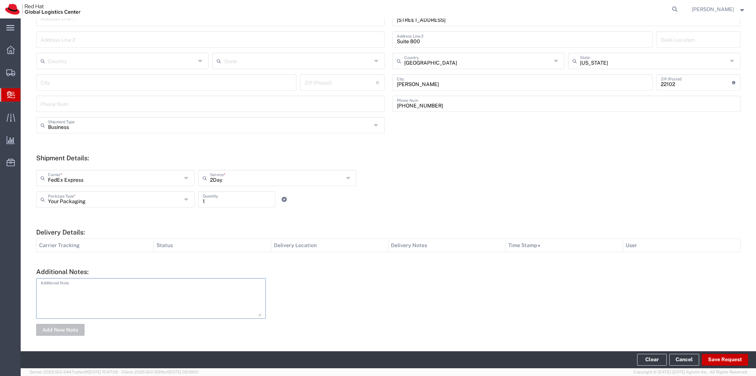
scroll to position [152, 0]
click at [722, 357] on button "Save Request" at bounding box center [725, 360] width 47 height 12
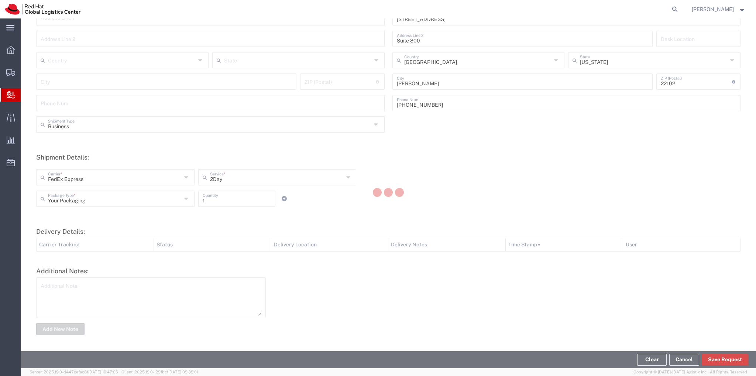
type input "[GEOGRAPHIC_DATA]"
type input "RALEIGH"
type input "27601"
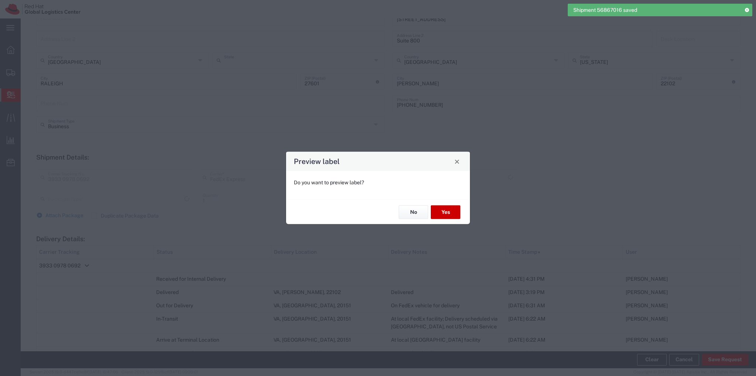
type input "[US_STATE]"
type input "Your Packaging"
type input "Ground Economy"
click at [406, 211] on button "No" at bounding box center [414, 212] width 30 height 14
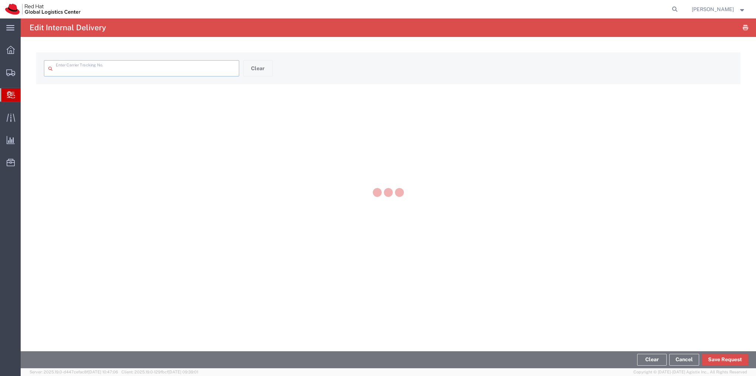
type input "3933 0978 0692"
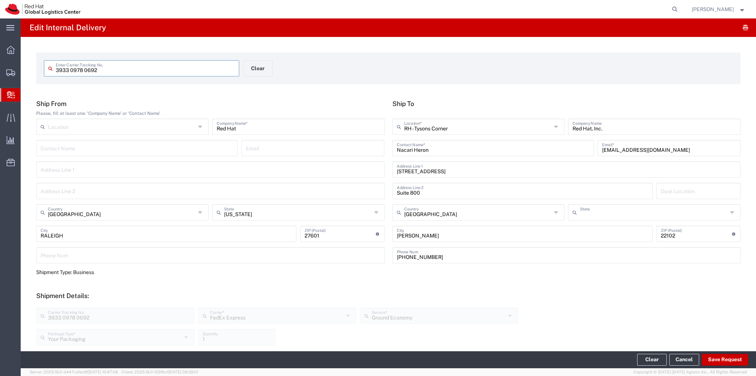
type input "[US_STATE]"
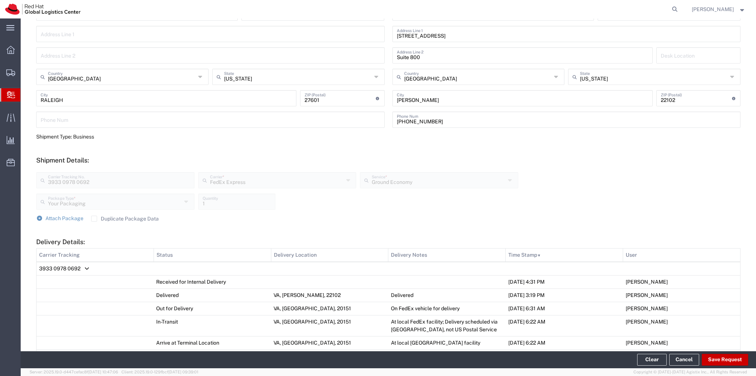
scroll to position [148, 0]
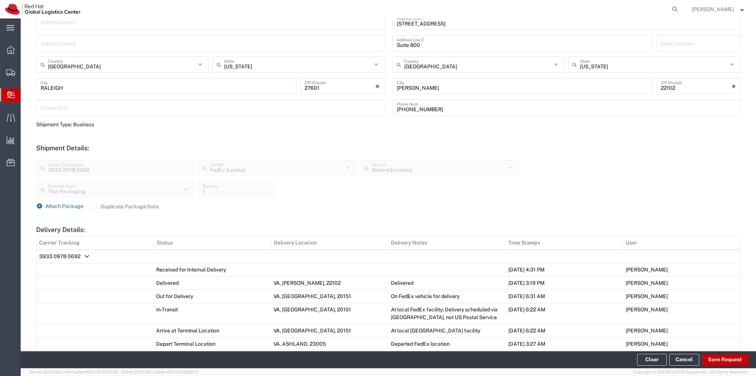
click at [66, 206] on span "Attach Package" at bounding box center [64, 206] width 38 height 6
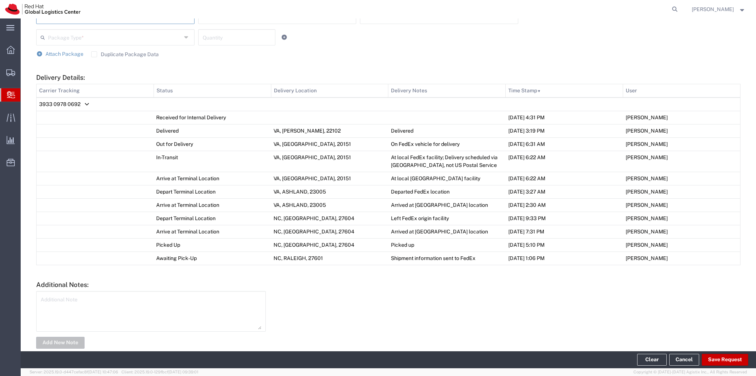
scroll to position [360, 0]
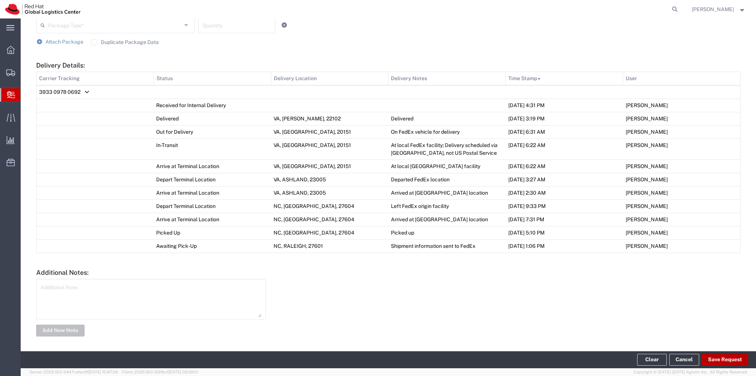
click at [710, 361] on button "Save Request" at bounding box center [725, 360] width 47 height 12
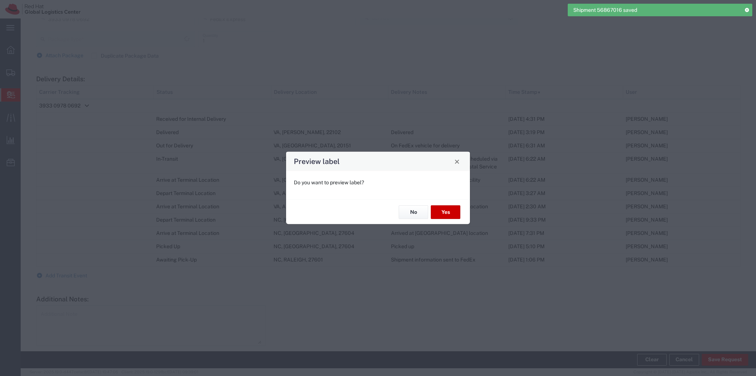
type input "Your Packaging"
type input "Ground Economy"
click at [412, 214] on button "No" at bounding box center [414, 212] width 30 height 14
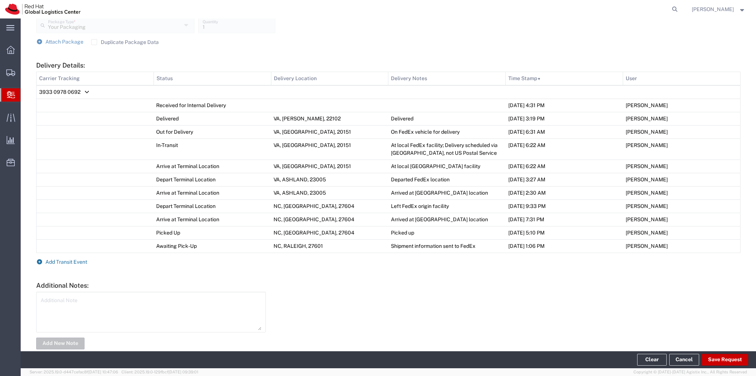
click at [61, 259] on span "Add Transit Event" at bounding box center [66, 262] width 42 height 6
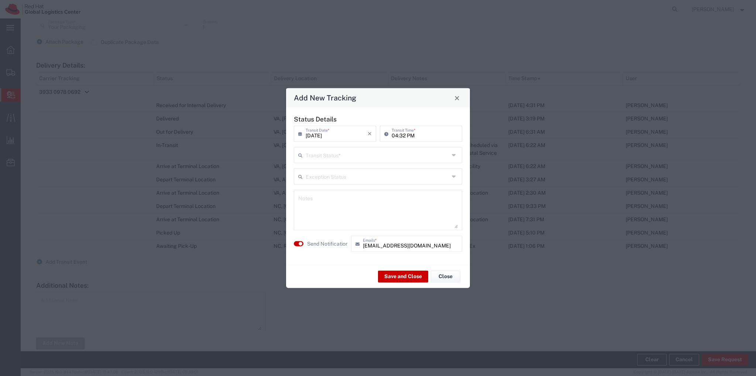
click at [322, 154] on input "text" at bounding box center [378, 154] width 144 height 13
drag, startPoint x: 318, startPoint y: 172, endPoint x: 314, endPoint y: 180, distance: 9.1
click at [317, 172] on span "Delivery Confirmation" at bounding box center [378, 170] width 167 height 11
type input "Delivery Confirmation"
click at [316, 202] on textarea at bounding box center [377, 210] width 159 height 36
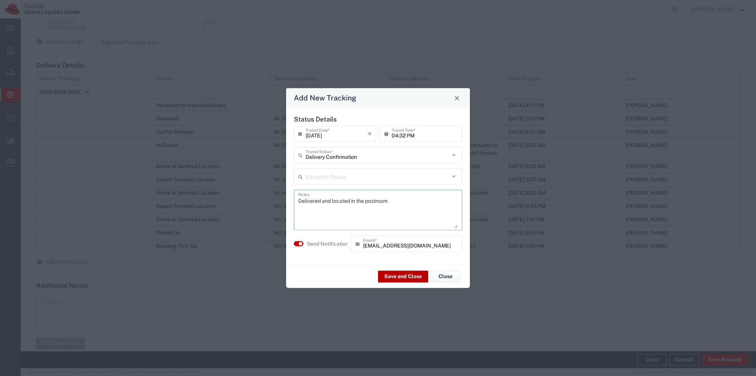
type textarea "Delivered and located in the postroom"
click at [417, 278] on button "Save and Close" at bounding box center [403, 276] width 50 height 12
